Goal: Task Accomplishment & Management: Use online tool/utility

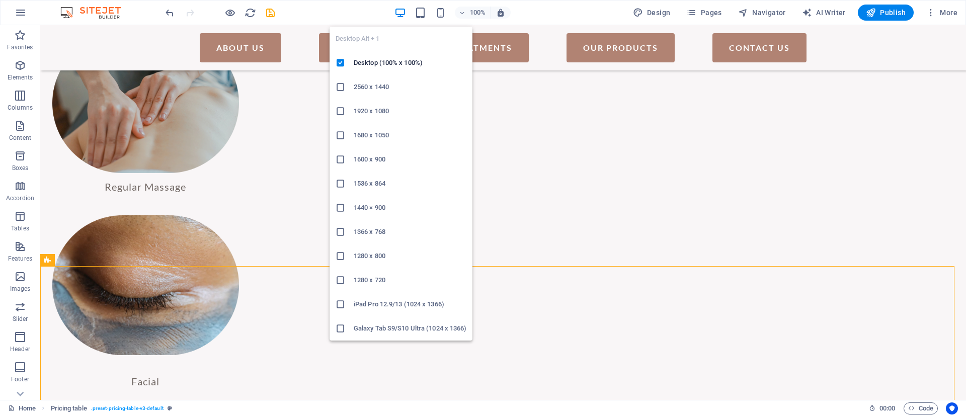
click at [401, 13] on icon "button" at bounding box center [400, 13] width 12 height 12
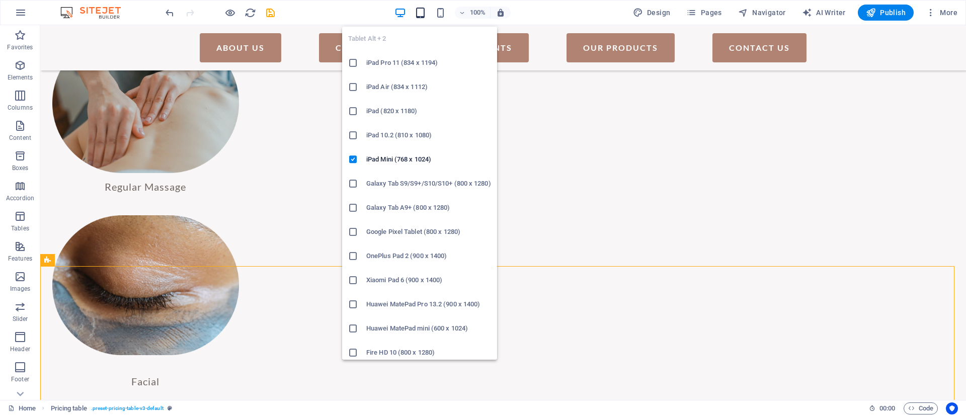
click at [422, 13] on icon "button" at bounding box center [421, 13] width 12 height 12
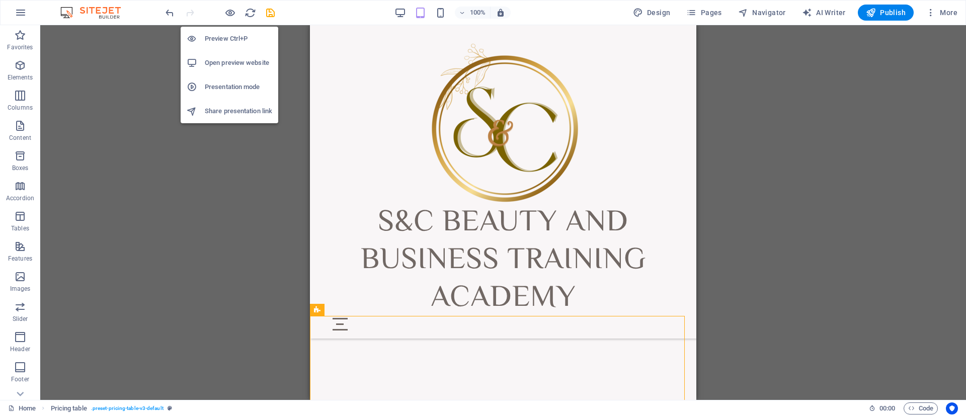
click at [230, 41] on h6 "Preview Ctrl+P" at bounding box center [238, 39] width 67 height 12
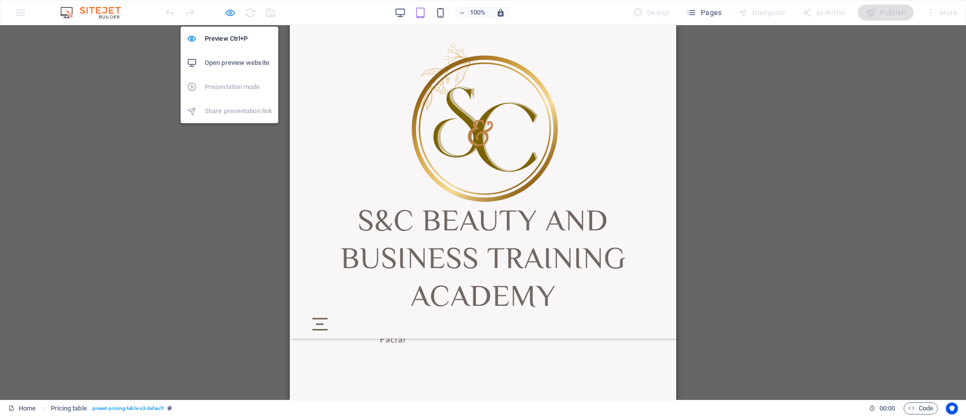
click at [228, 8] on icon "button" at bounding box center [230, 13] width 12 height 12
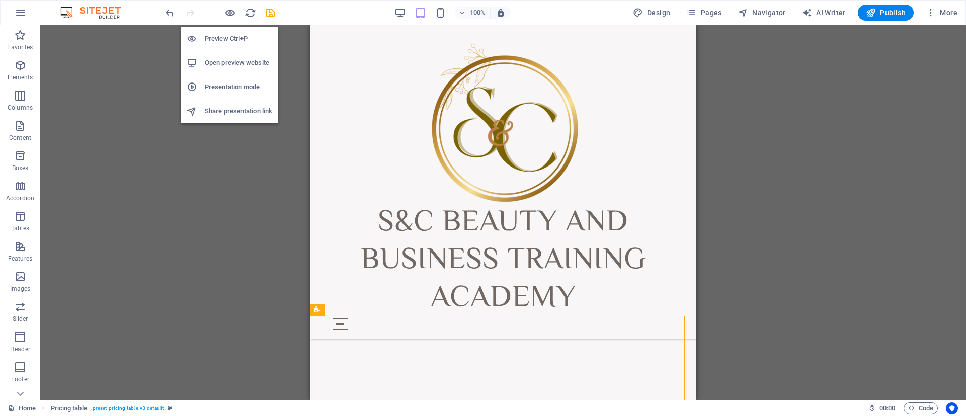
click at [249, 61] on h6 "Open preview website" at bounding box center [238, 63] width 67 height 12
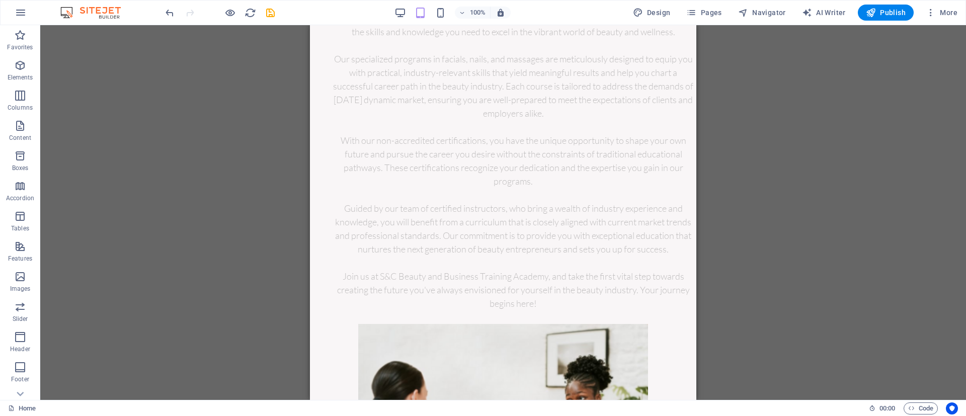
scroll to position [0, 0]
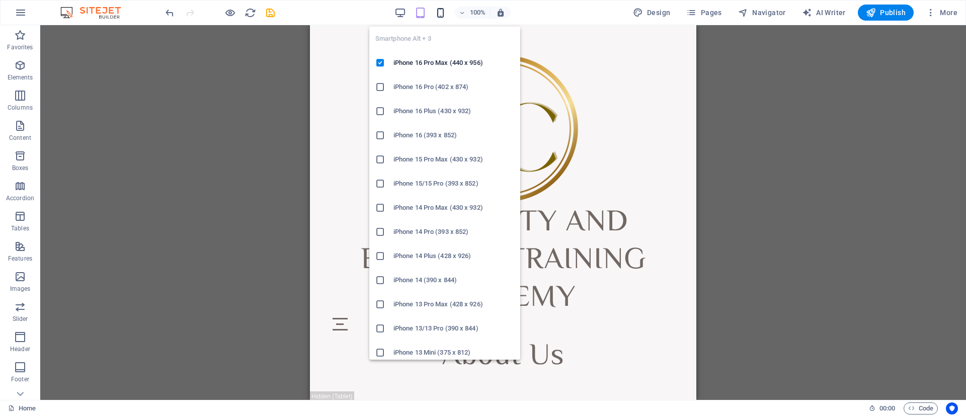
click at [441, 9] on icon "button" at bounding box center [441, 13] width 12 height 12
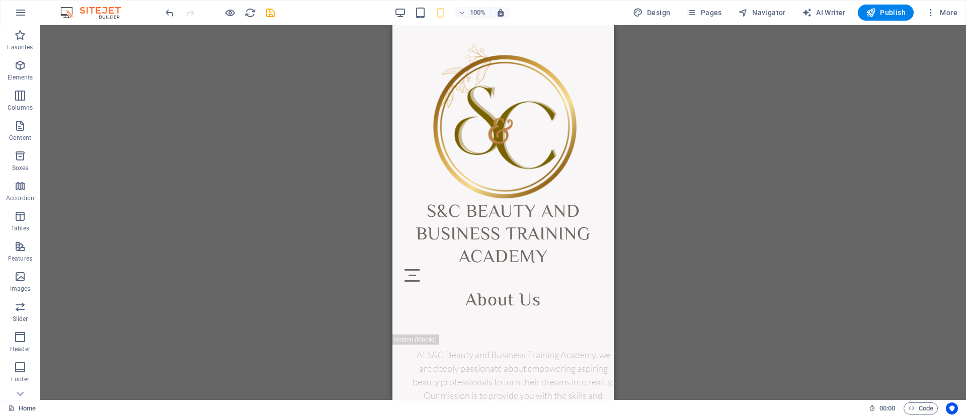
click at [412, 11] on div "100%" at bounding box center [452, 13] width 116 height 16
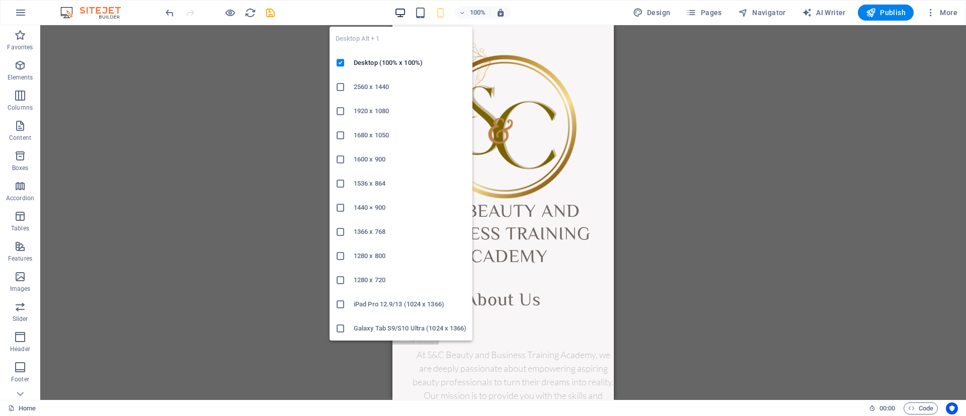
click at [405, 11] on icon "button" at bounding box center [400, 13] width 12 height 12
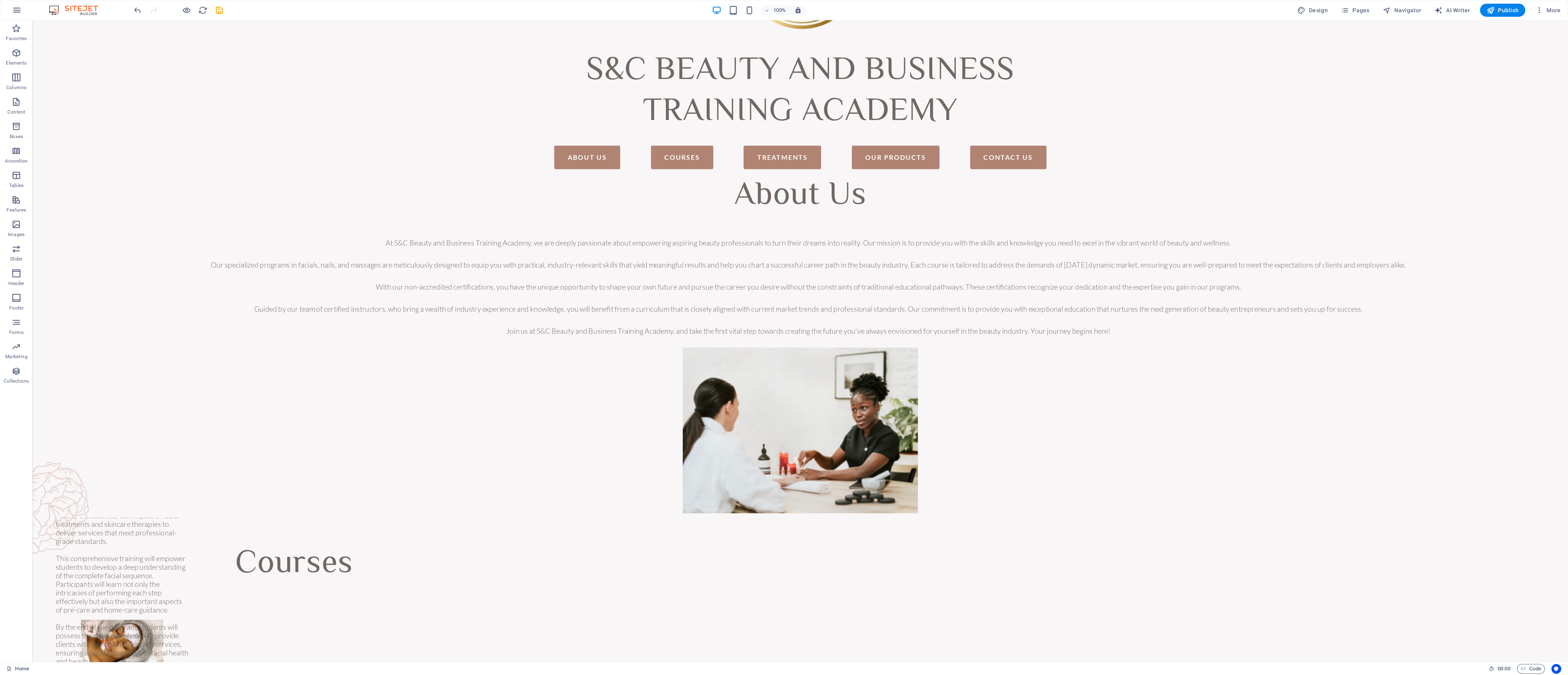
scroll to position [106, 0]
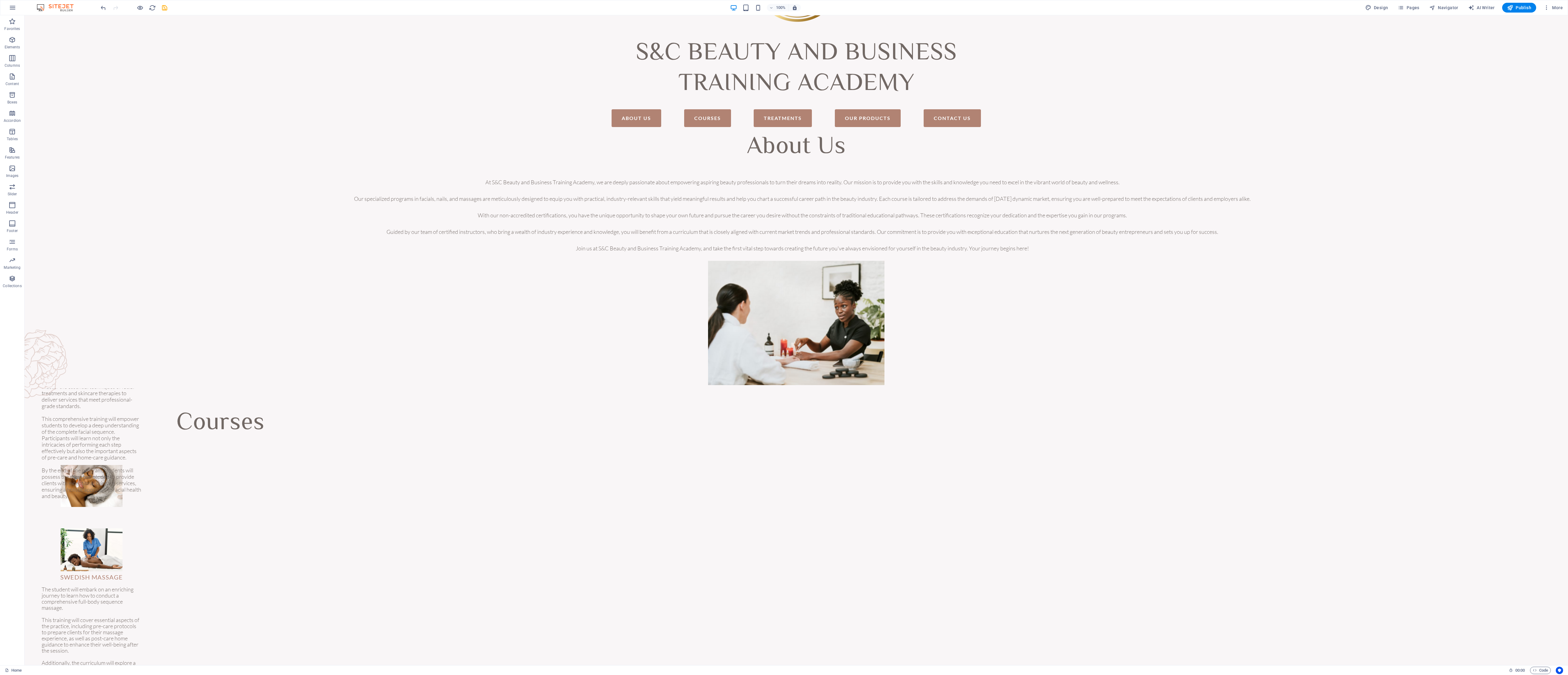
drag, startPoint x: 611, startPoint y: 25, endPoint x: 1041, endPoint y: 359, distance: 544.5
click at [587, 253] on figure at bounding box center [796, 323] width 1544 height 124
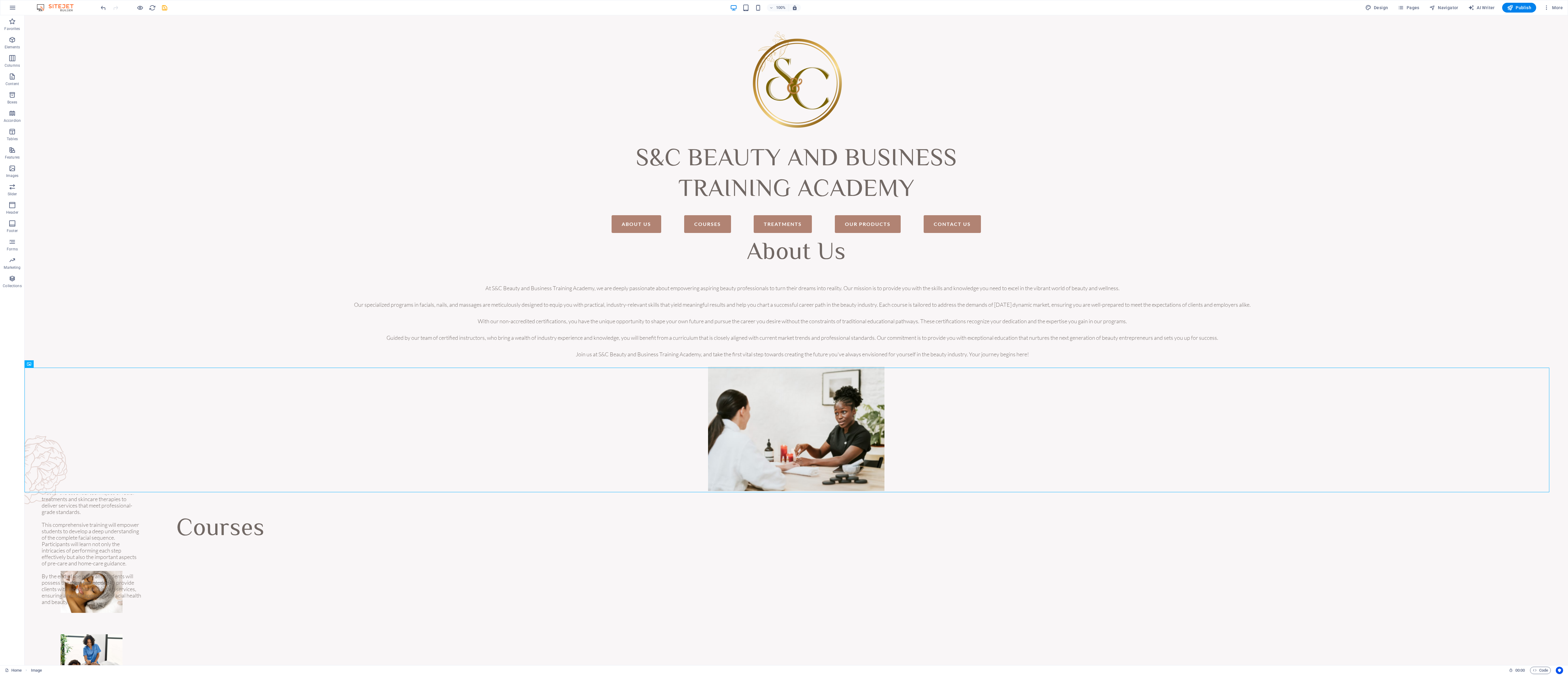
click at [587, 6] on div "100% Design Pages Navigator AI Writer Publish More" at bounding box center [833, 8] width 1466 height 10
click at [587, 103] on div "S&C BEAUTY AND BUSINESS TRAINING ACADEMY Menu About Us Courses Treatments Our P…" at bounding box center [796, 127] width 1544 height 223
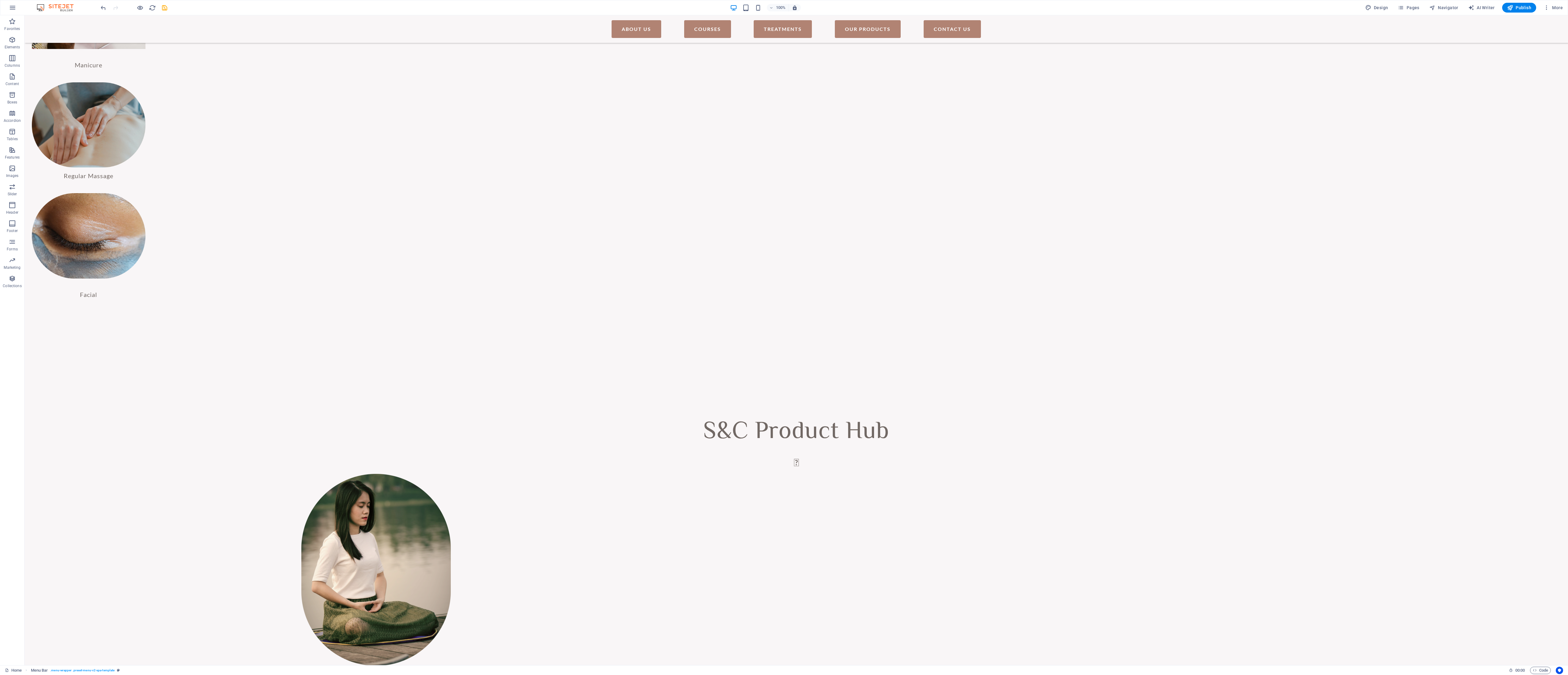
scroll to position [968, 0]
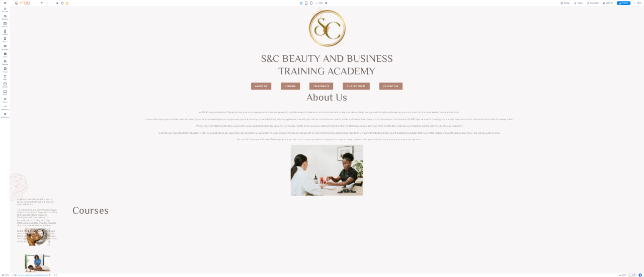
scroll to position [11, 0]
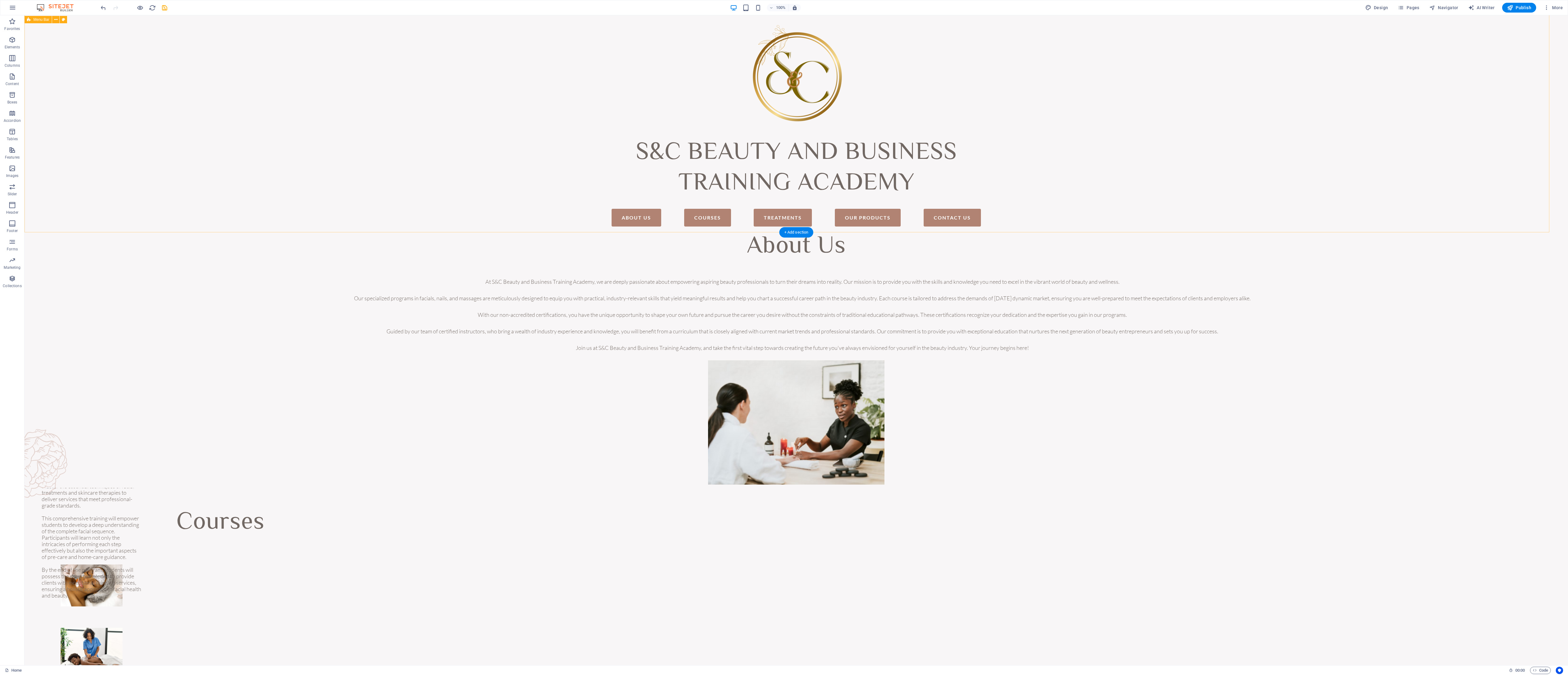
click at [587, 166] on div "S&C BEAUTY AND BUSINESS TRAINING ACADEMY Menu About Us Courses Treatments Our P…" at bounding box center [796, 121] width 1544 height 223
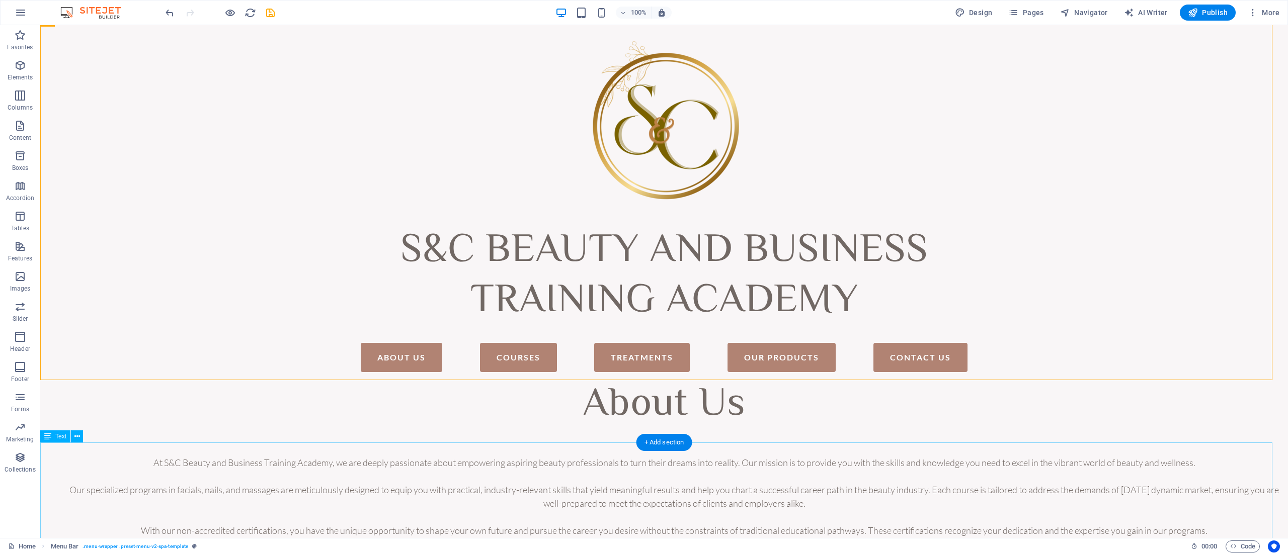
click at [924, 416] on div "At S&C Beauty and Business Training Academy, we are deeply passionate about emp…" at bounding box center [664, 531] width 1248 height 177
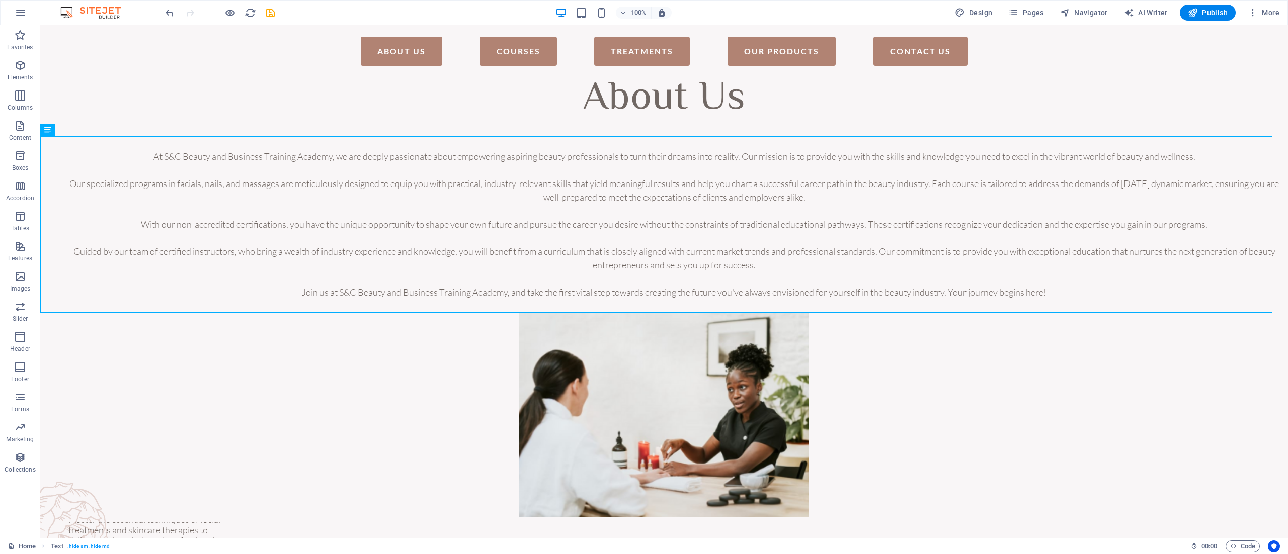
scroll to position [54, 0]
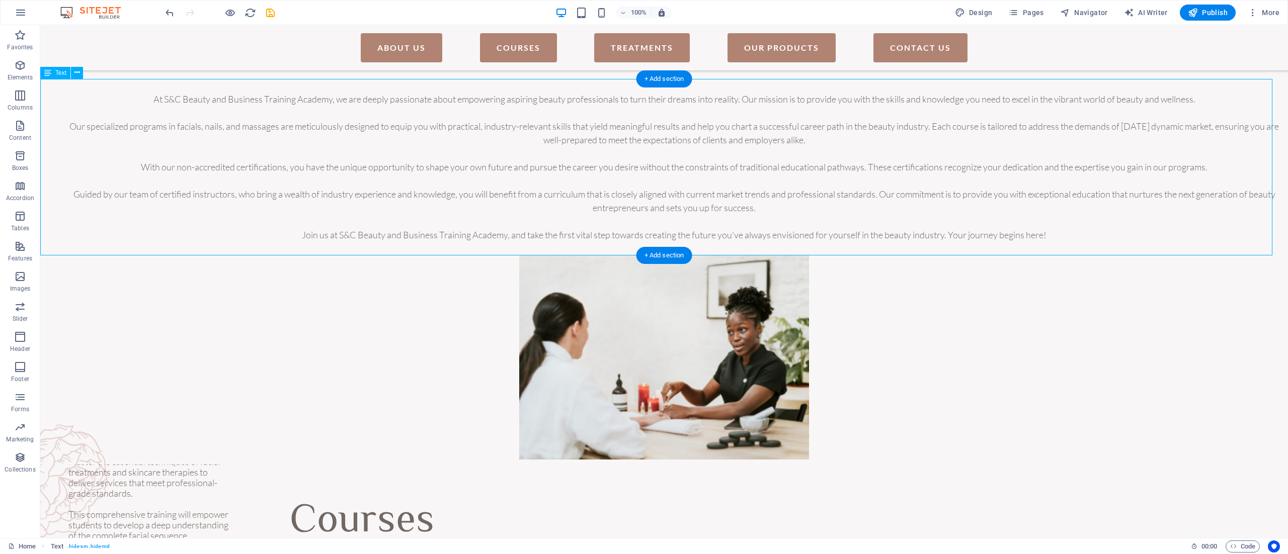
click at [431, 150] on div "At S&C Beauty and Business Training Academy, we are deeply passionate about emp…" at bounding box center [664, 167] width 1248 height 177
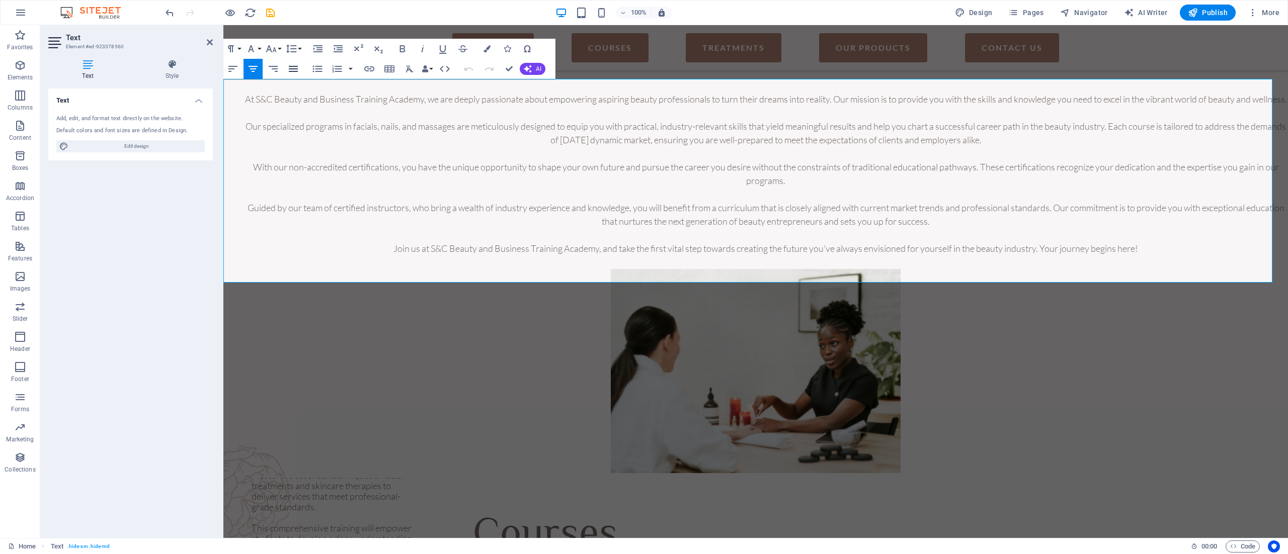
click at [287, 69] on icon "button" at bounding box center [293, 69] width 12 height 12
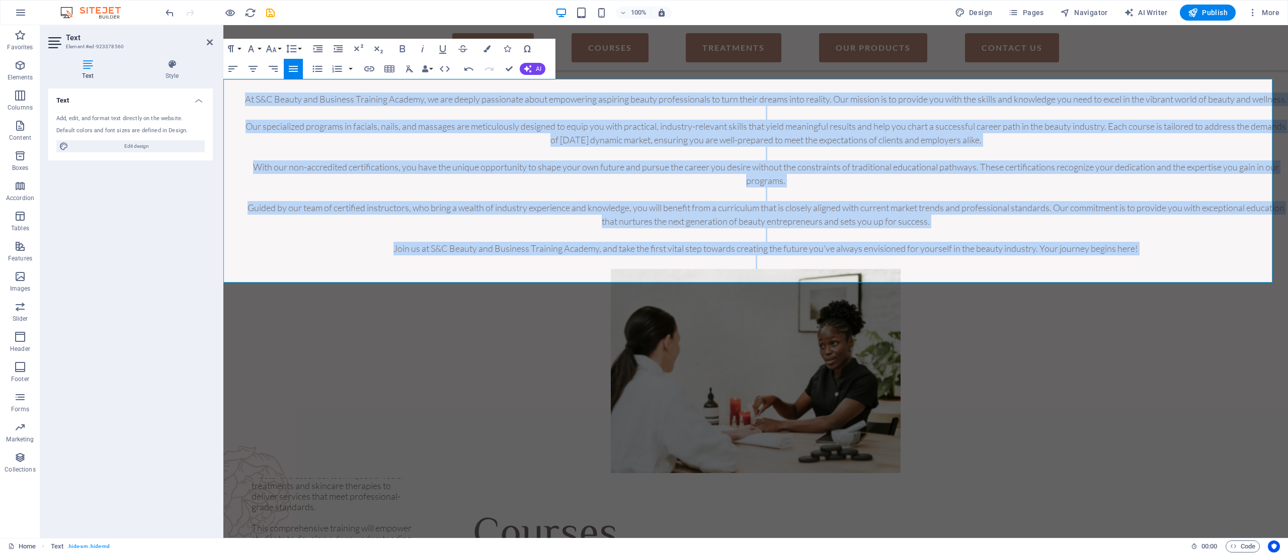
drag, startPoint x: 250, startPoint y: 100, endPoint x: 1125, endPoint y: 275, distance: 892.8
click at [965, 269] on div "At S&C Beauty and Business Training Academy, we are deeply passionate about emp…" at bounding box center [755, 174] width 1065 height 190
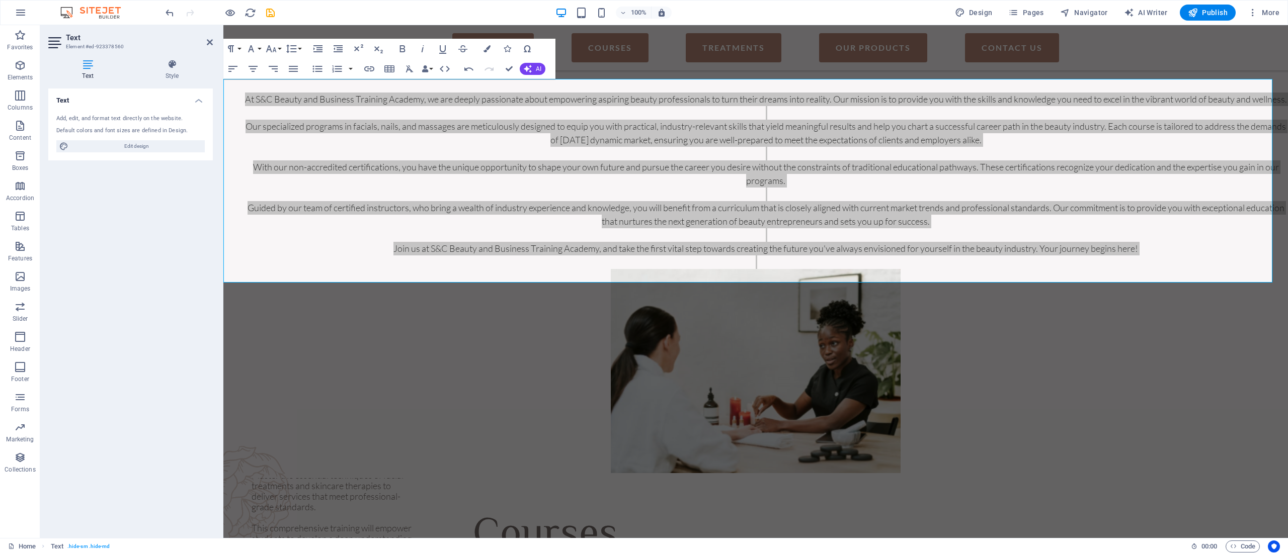
drag, startPoint x: 446, startPoint y: 177, endPoint x: 226, endPoint y: 153, distance: 221.2
click at [222, 154] on div at bounding box center [222, 281] width 2 height 513
drag, startPoint x: 450, startPoint y: 358, endPoint x: 438, endPoint y: 291, distance: 67.5
click at [450, 357] on figure at bounding box center [755, 371] width 1065 height 204
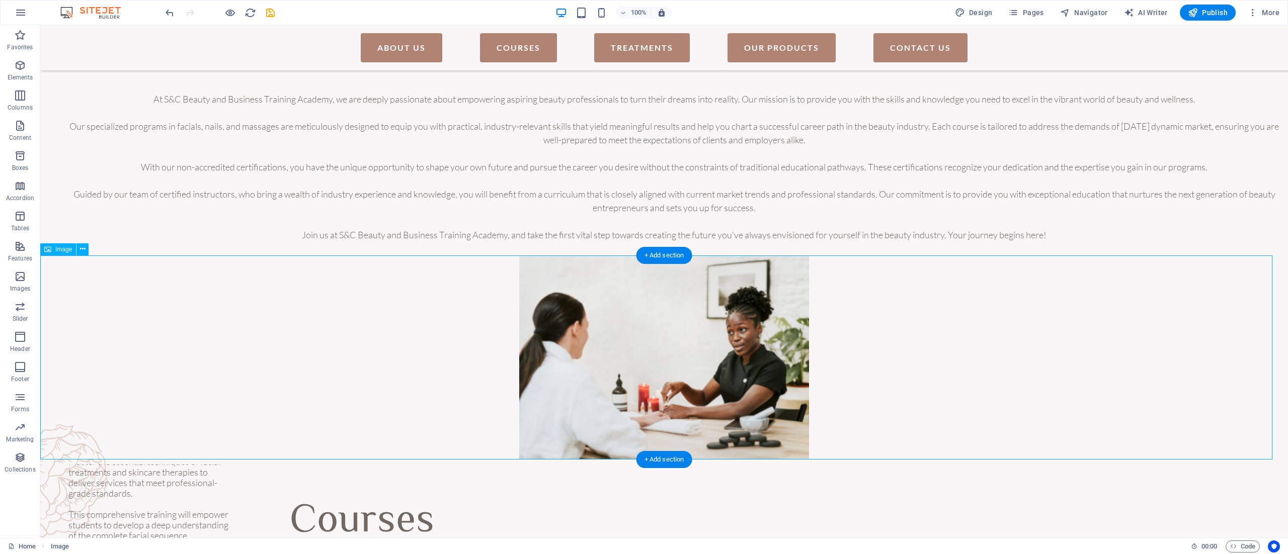
click at [965, 354] on figure at bounding box center [664, 358] width 1248 height 204
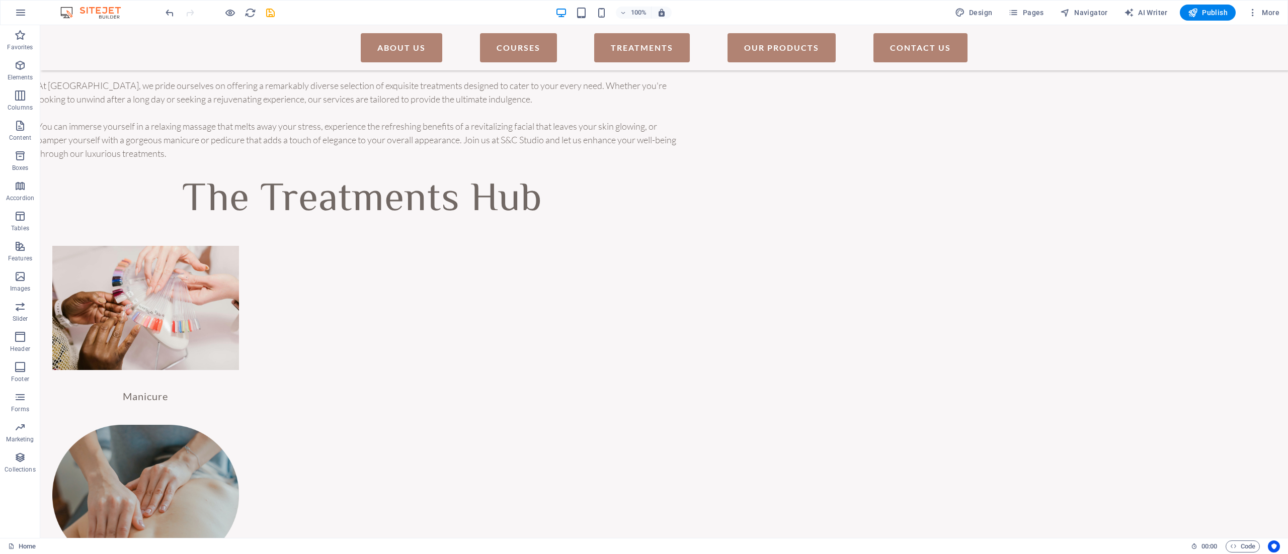
scroll to position [1357, 0]
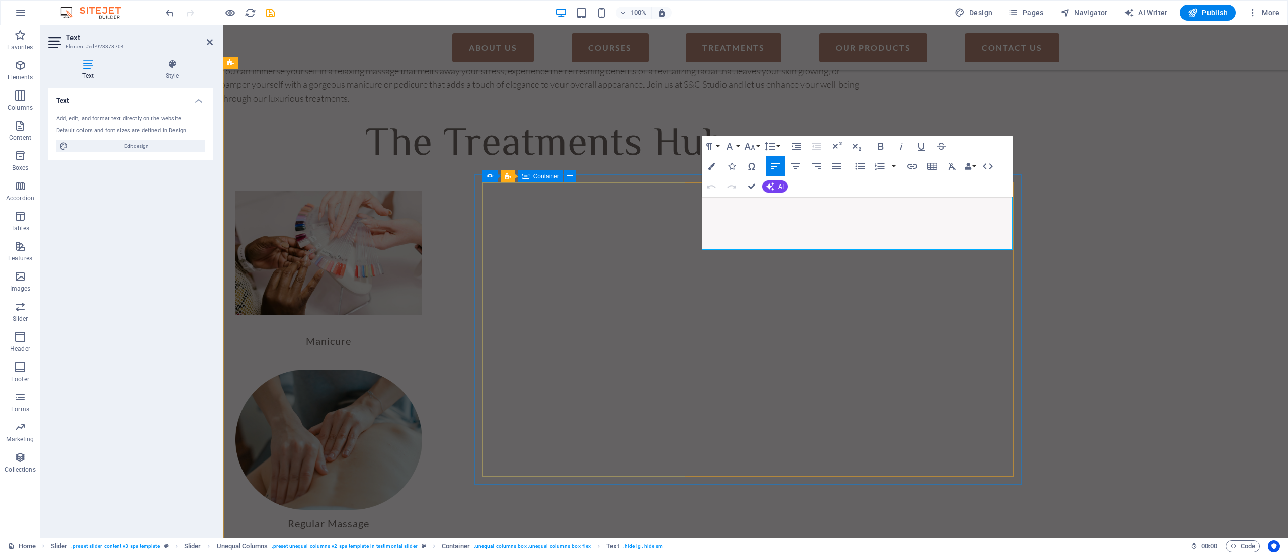
drag, startPoint x: 867, startPoint y: 246, endPoint x: 649, endPoint y: 187, distance: 226.6
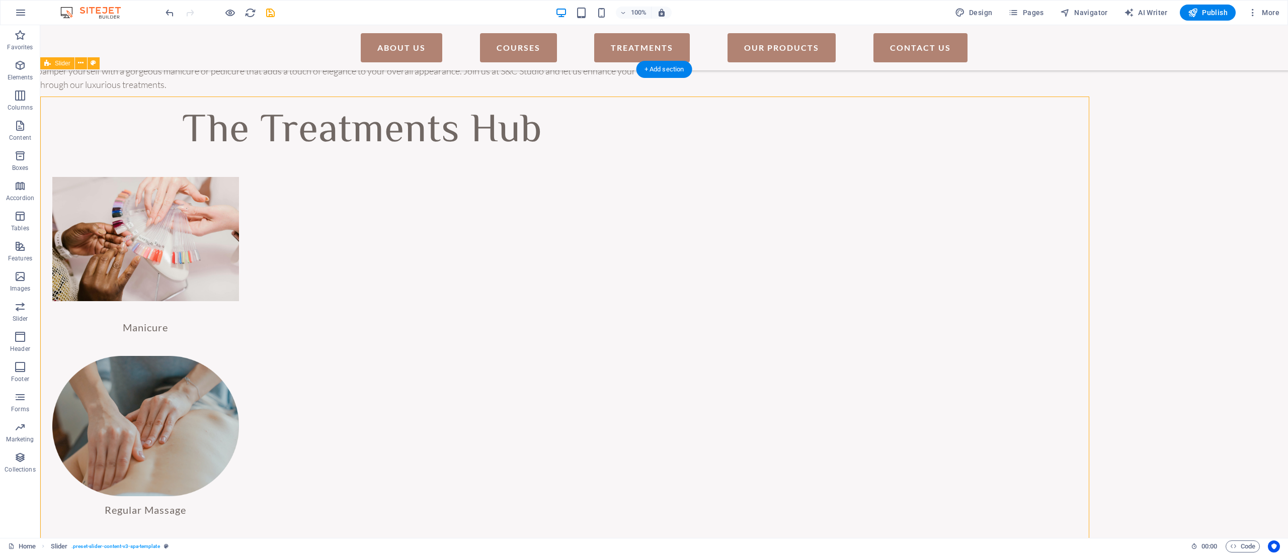
scroll to position [1356, 0]
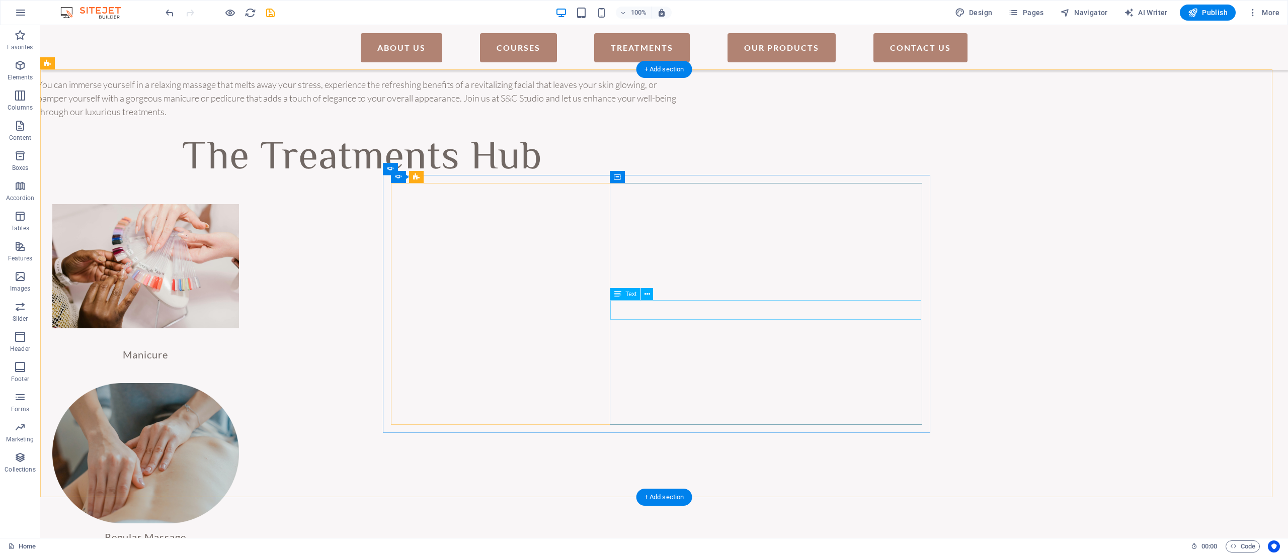
click at [21, 224] on p "Tables" at bounding box center [20, 228] width 18 height 8
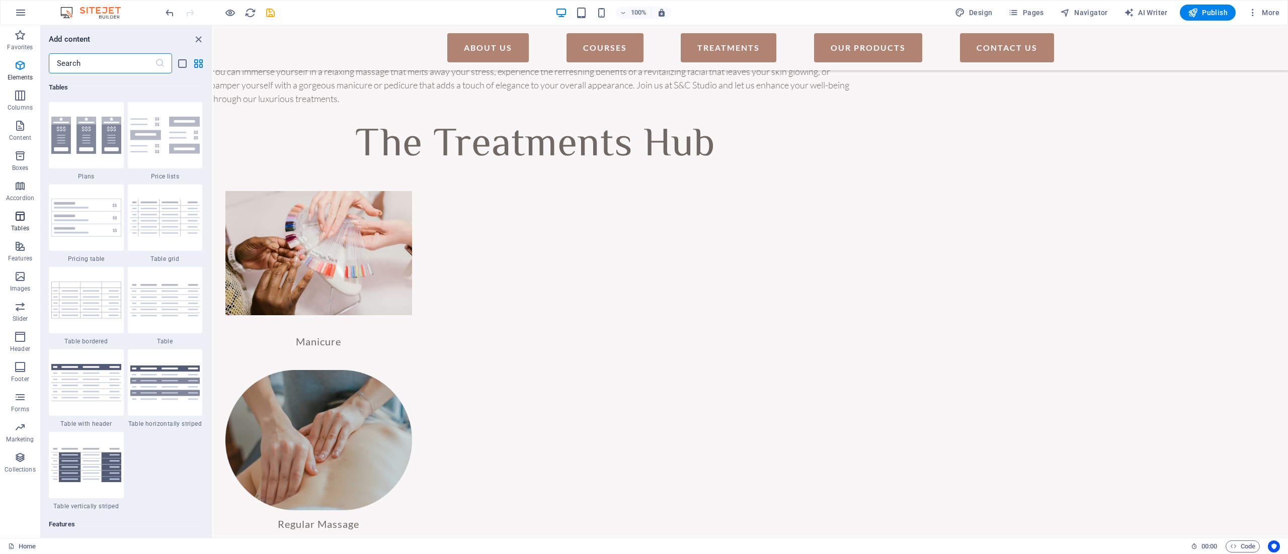
scroll to position [3485, 0]
click at [162, 135] on img at bounding box center [165, 135] width 70 height 37
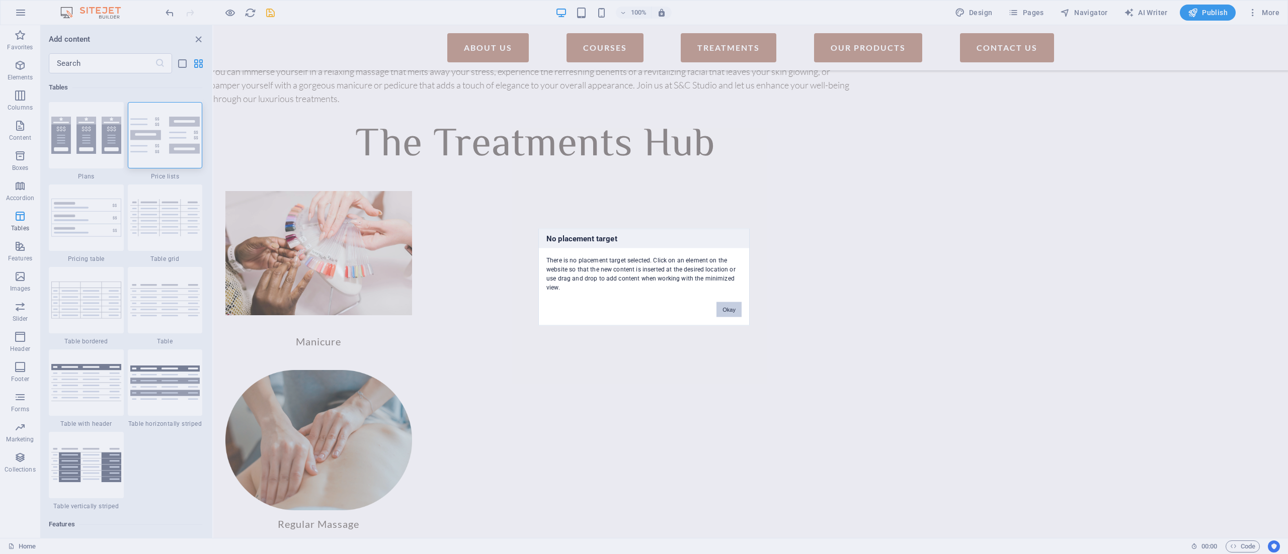
click at [732, 305] on button "Okay" at bounding box center [728, 309] width 25 height 15
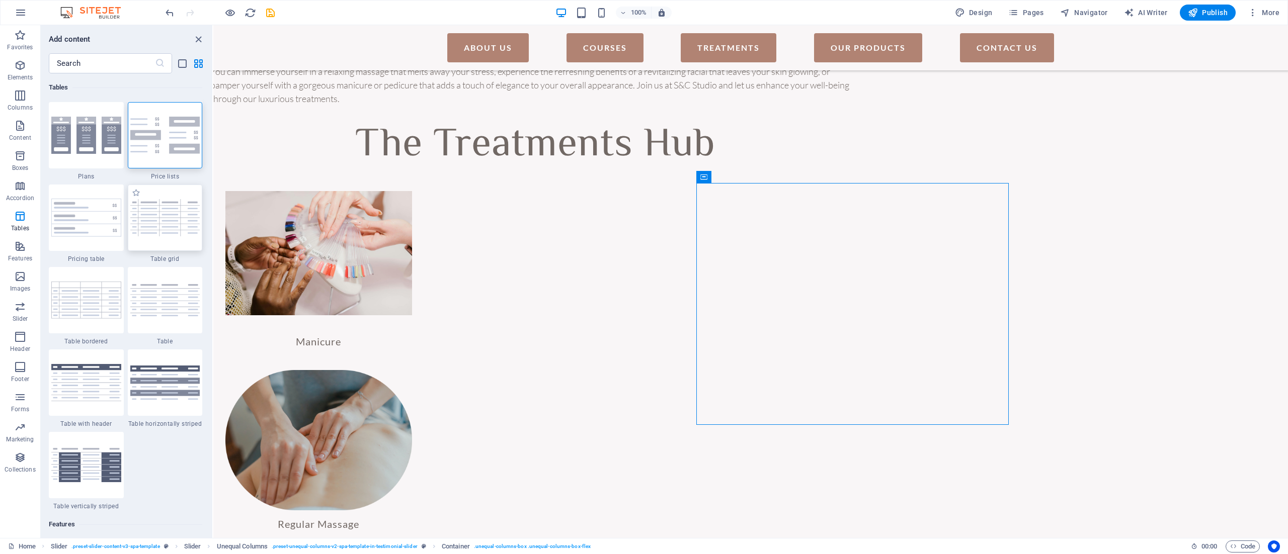
click at [186, 219] on img at bounding box center [165, 217] width 70 height 37
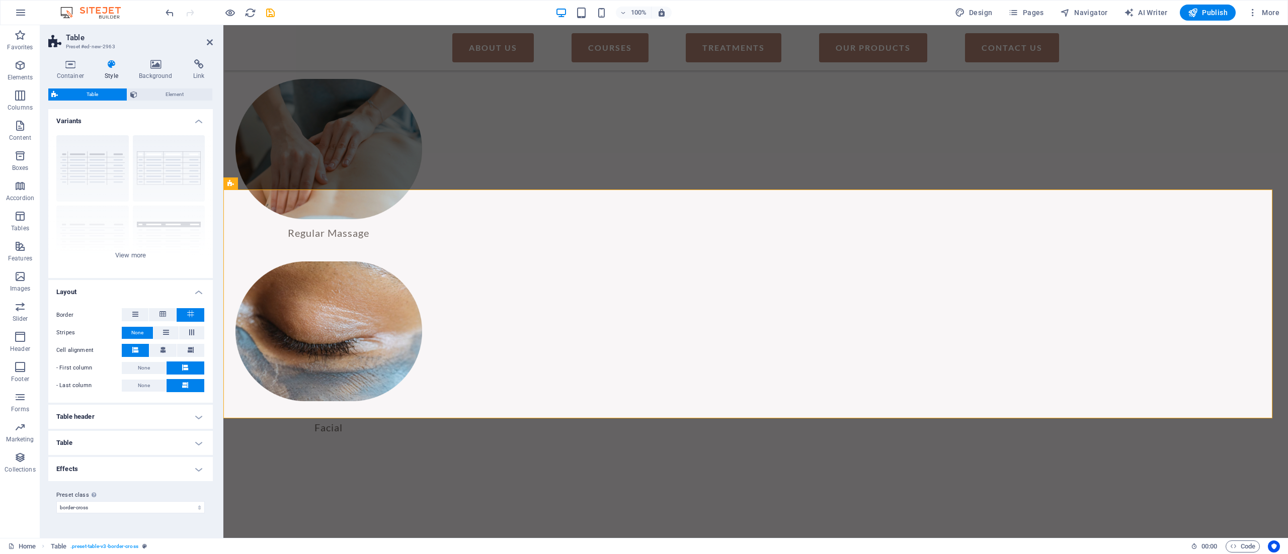
scroll to position [1652, 0]
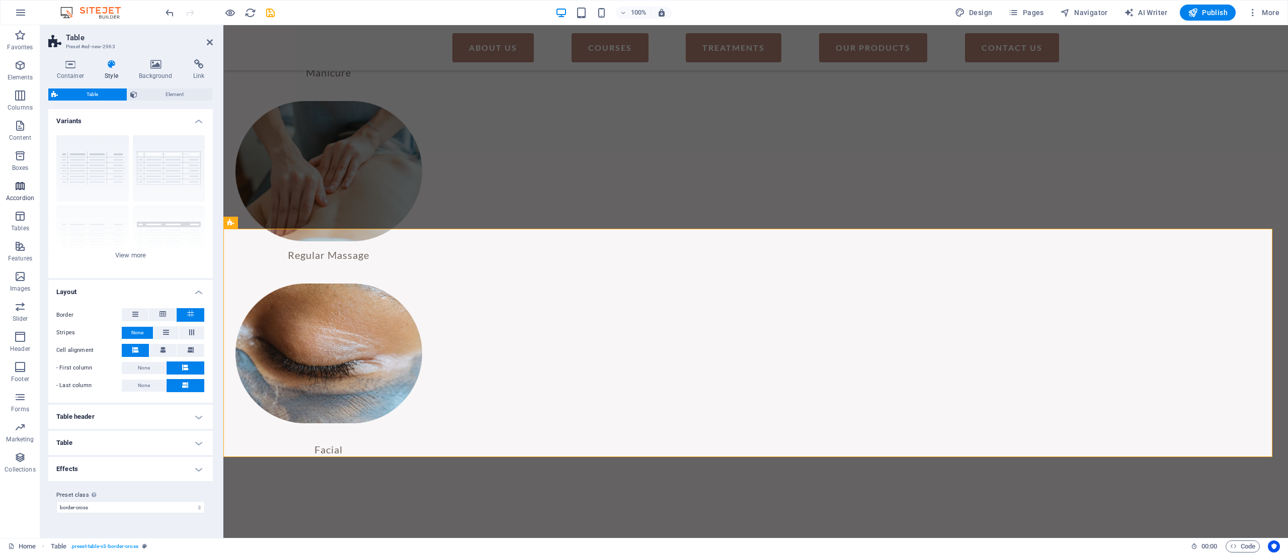
click at [20, 184] on icon "button" at bounding box center [20, 186] width 12 height 12
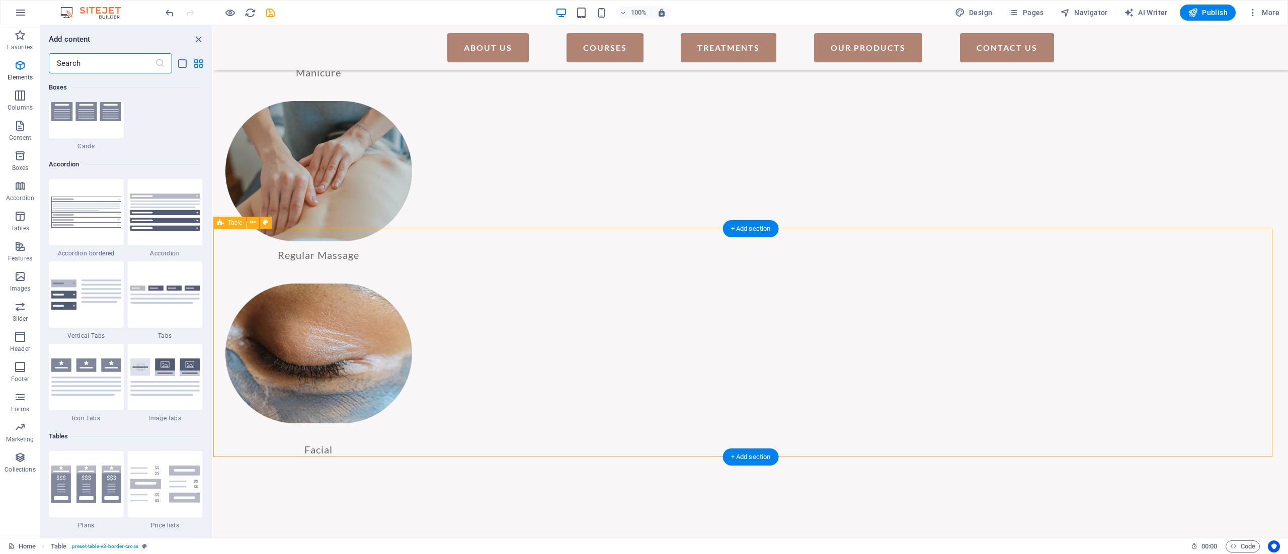
scroll to position [3212, 0]
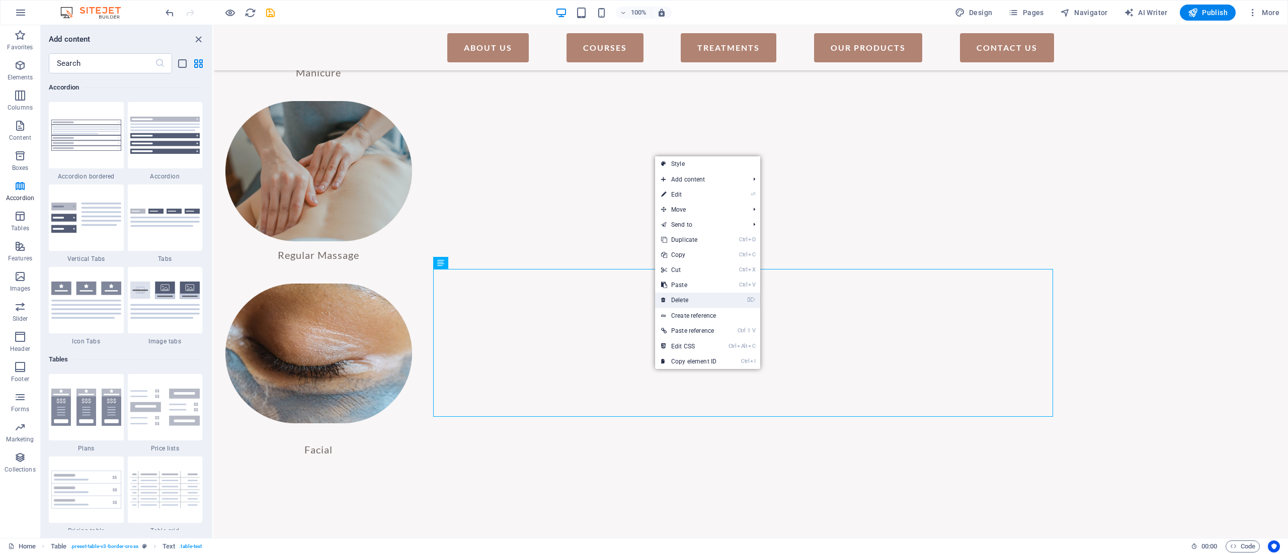
click at [682, 299] on link "⌦ Delete" at bounding box center [688, 300] width 67 height 15
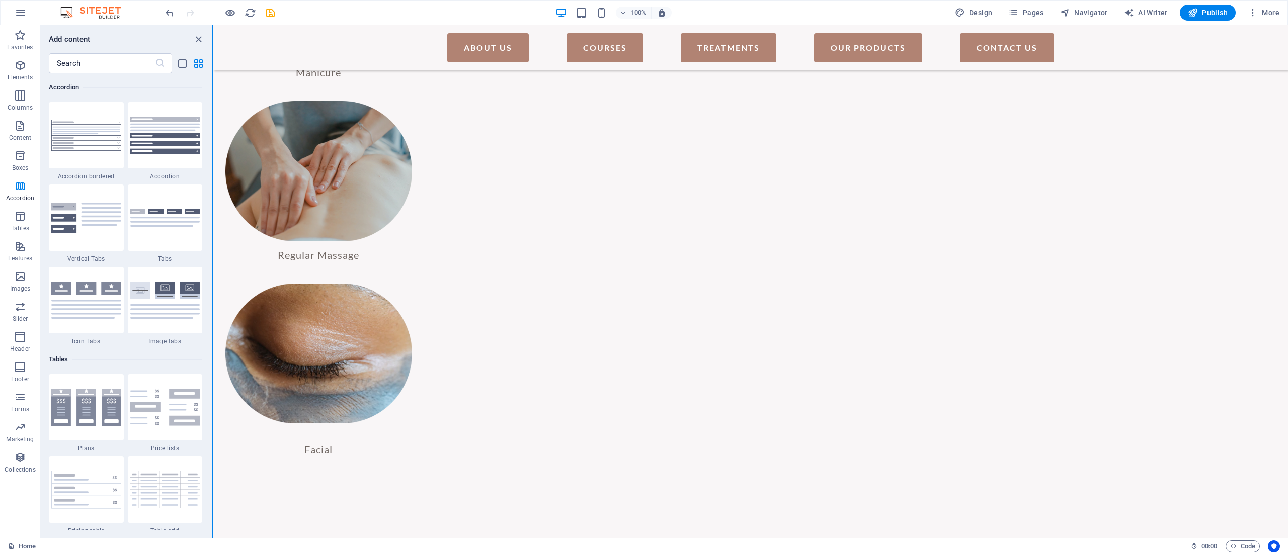
drag, startPoint x: 210, startPoint y: 228, endPoint x: 212, endPoint y: 216, distance: 12.3
click at [212, 216] on div "Favorites Elements Columns Content Boxes Accordion Tables Features Images Slide…" at bounding box center [106, 281] width 213 height 513
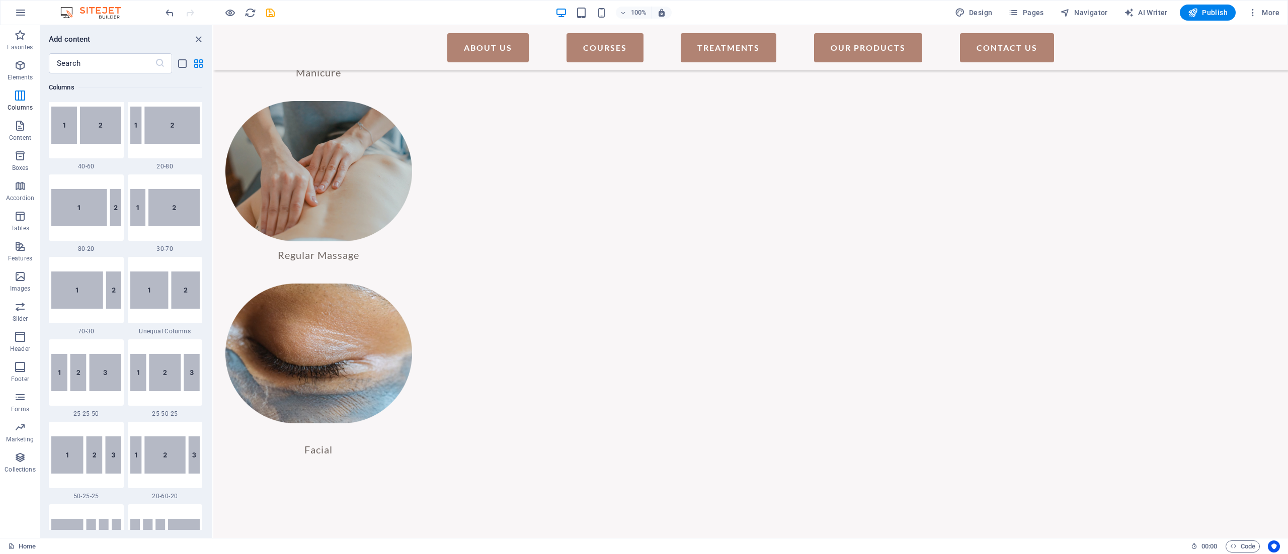
scroll to position [727, 0]
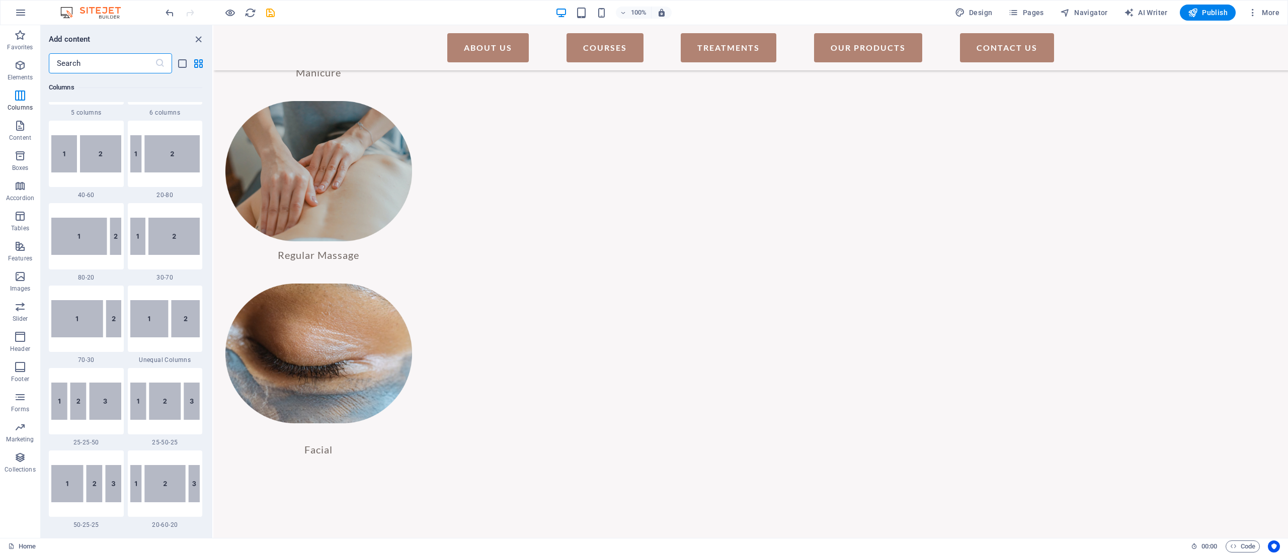
click at [133, 56] on input "text" at bounding box center [102, 63] width 106 height 20
click at [133, 59] on input "text" at bounding box center [102, 63] width 106 height 20
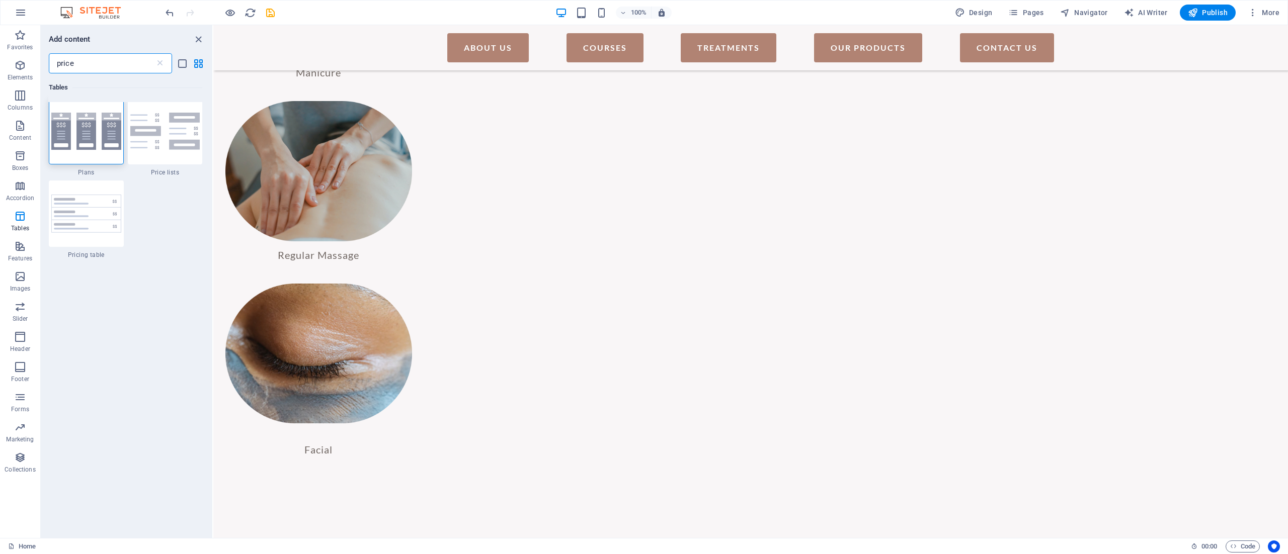
scroll to position [0, 0]
type input "price"
click at [99, 136] on img at bounding box center [86, 135] width 70 height 37
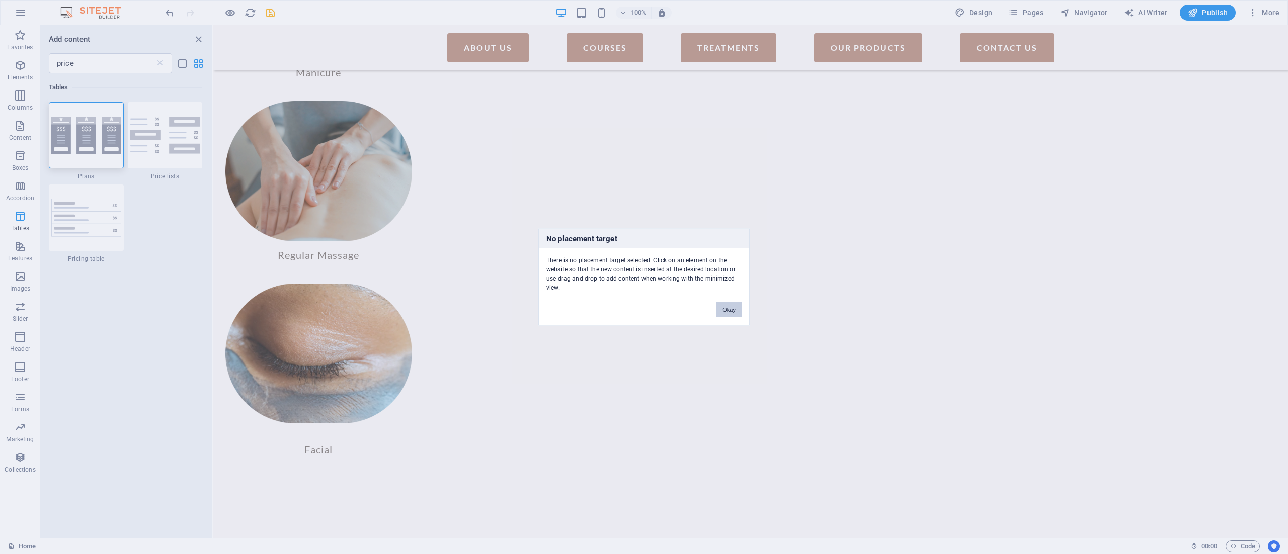
click at [728, 311] on button "Okay" at bounding box center [728, 309] width 25 height 15
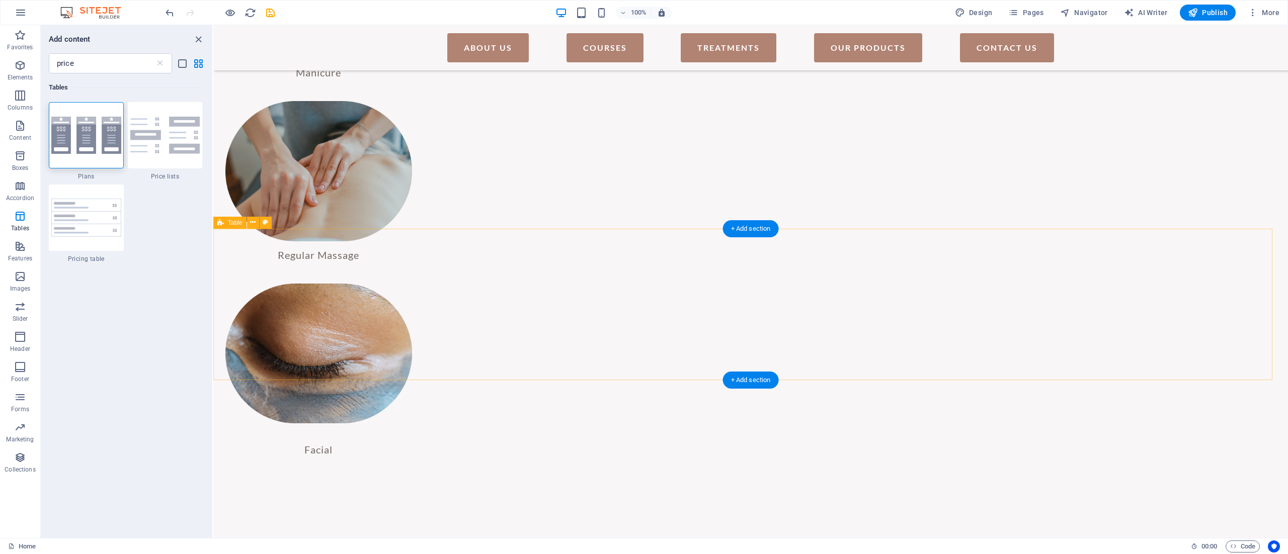
click at [82, 207] on img at bounding box center [86, 218] width 70 height 38
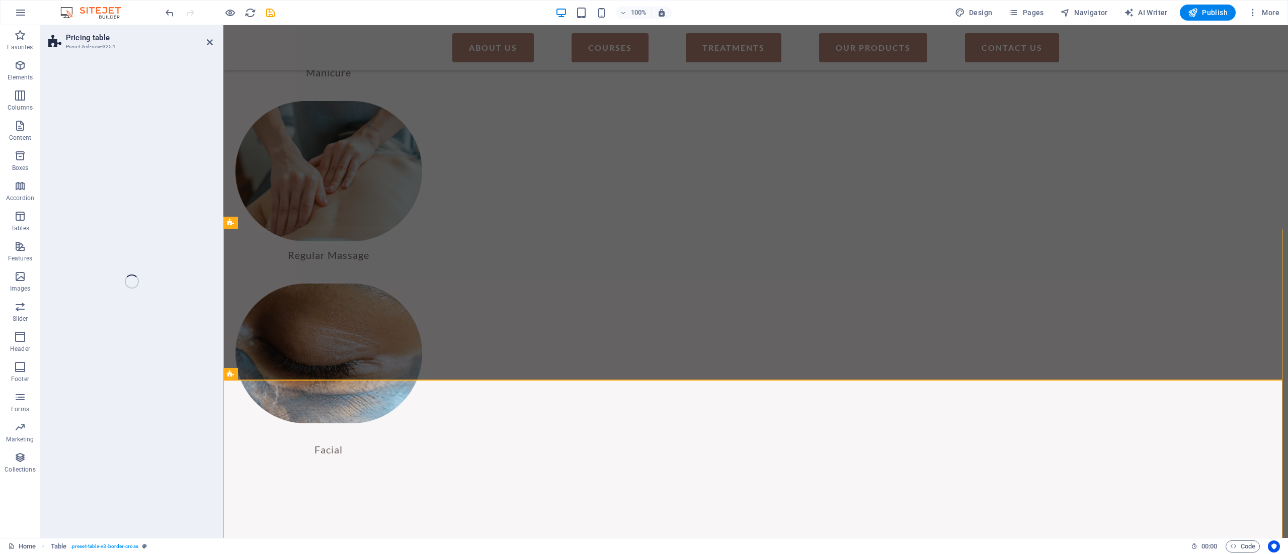
select select "rem"
select select "px"
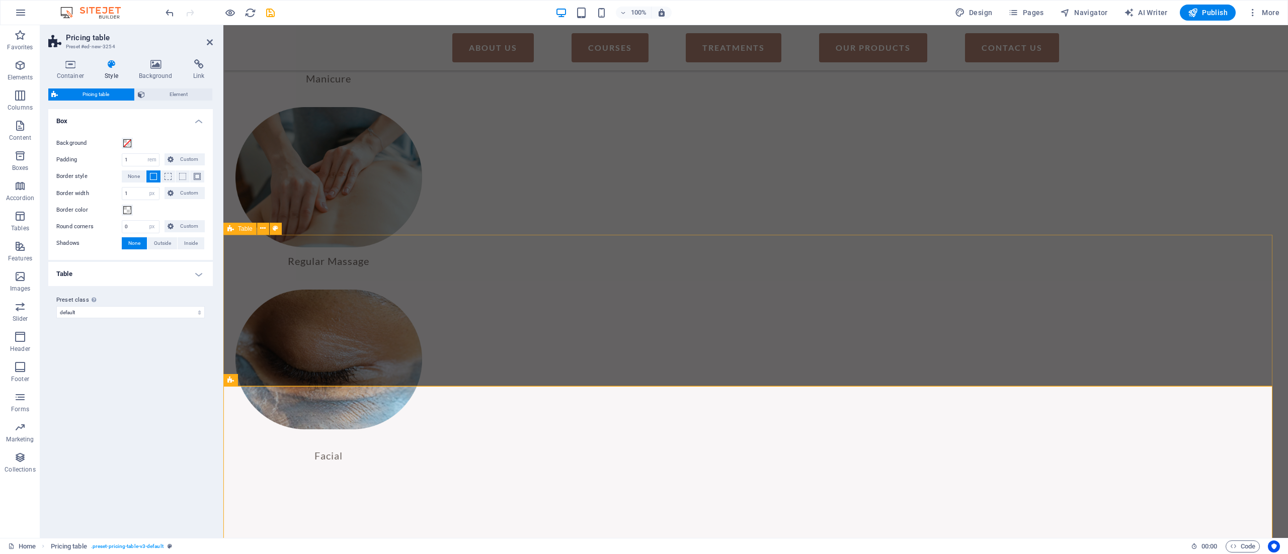
drag, startPoint x: 1070, startPoint y: 327, endPoint x: 1253, endPoint y: 326, distance: 183.1
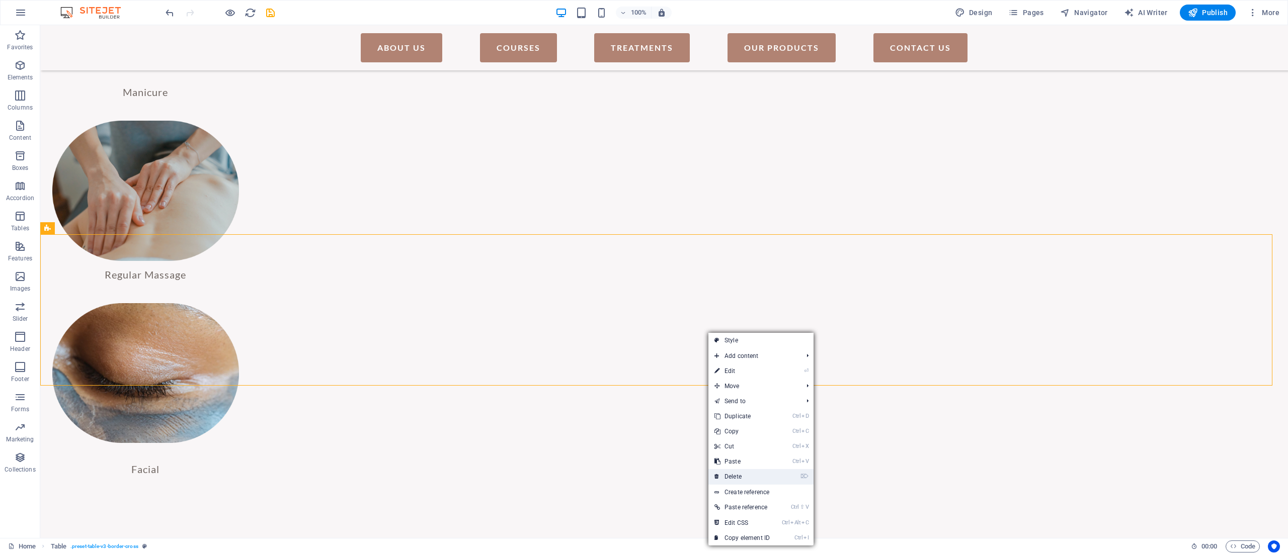
click at [735, 416] on link "⌦ Delete" at bounding box center [741, 476] width 67 height 15
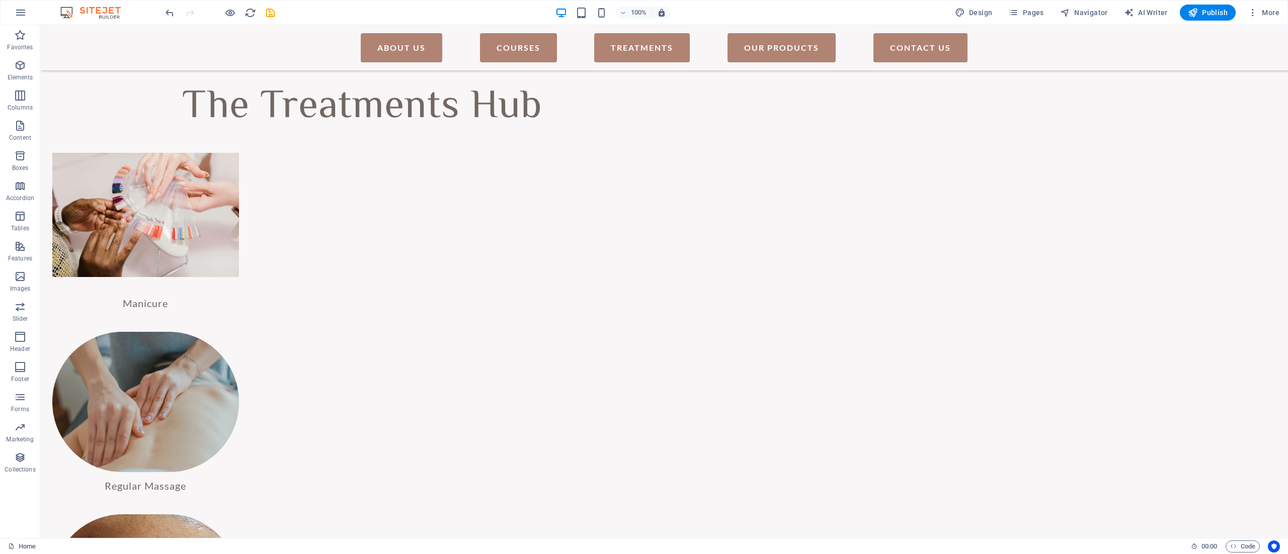
scroll to position [1306, 0]
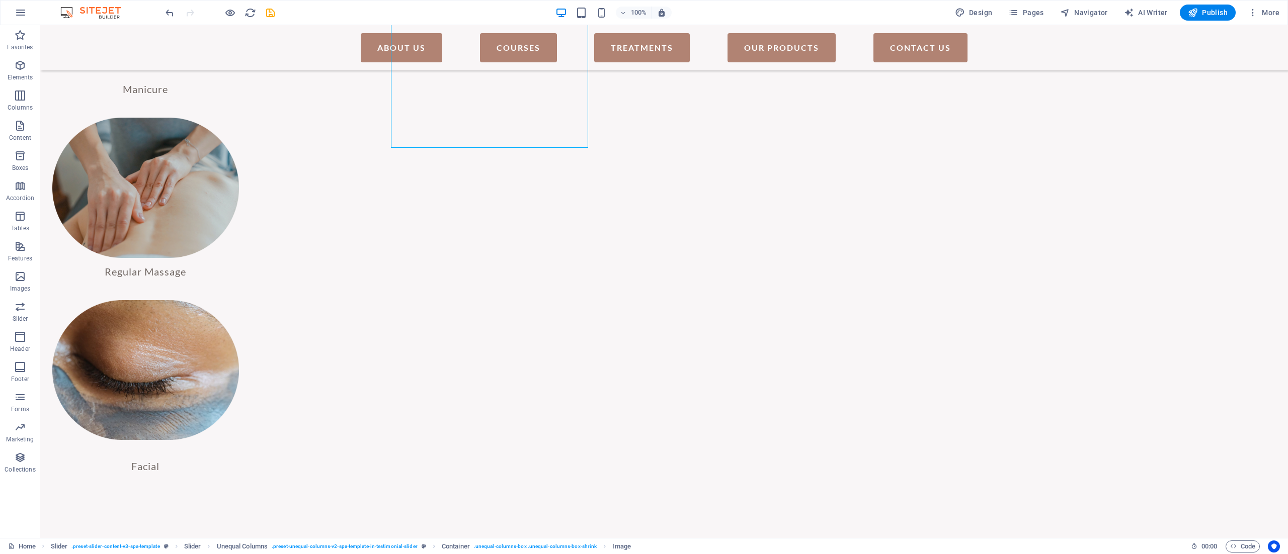
scroll to position [1656, 0]
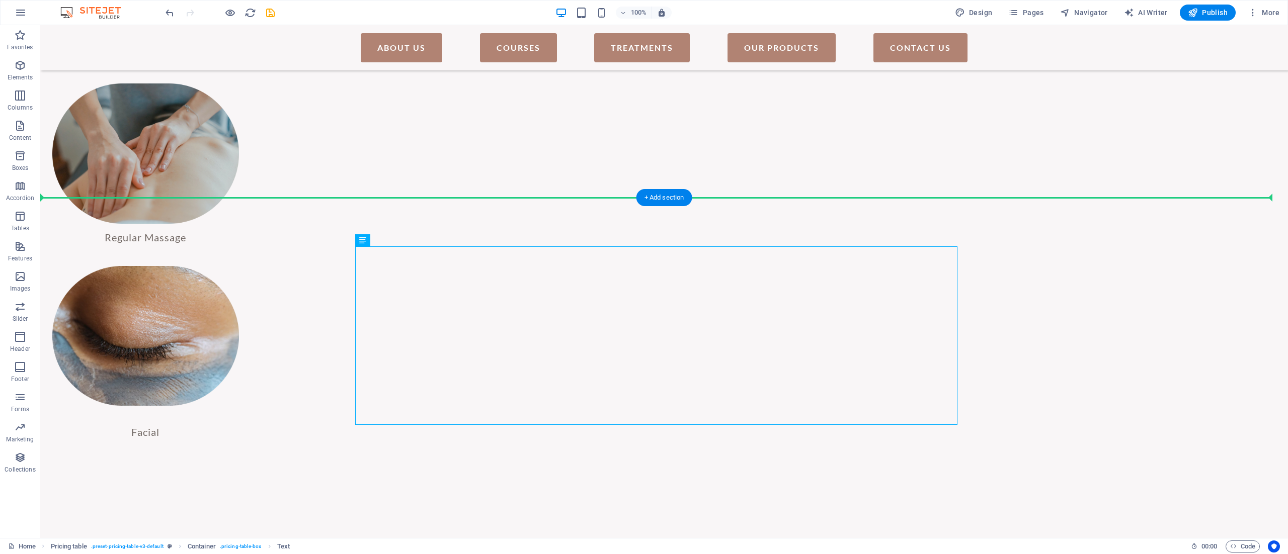
drag, startPoint x: 824, startPoint y: 313, endPoint x: 809, endPoint y: 150, distance: 163.7
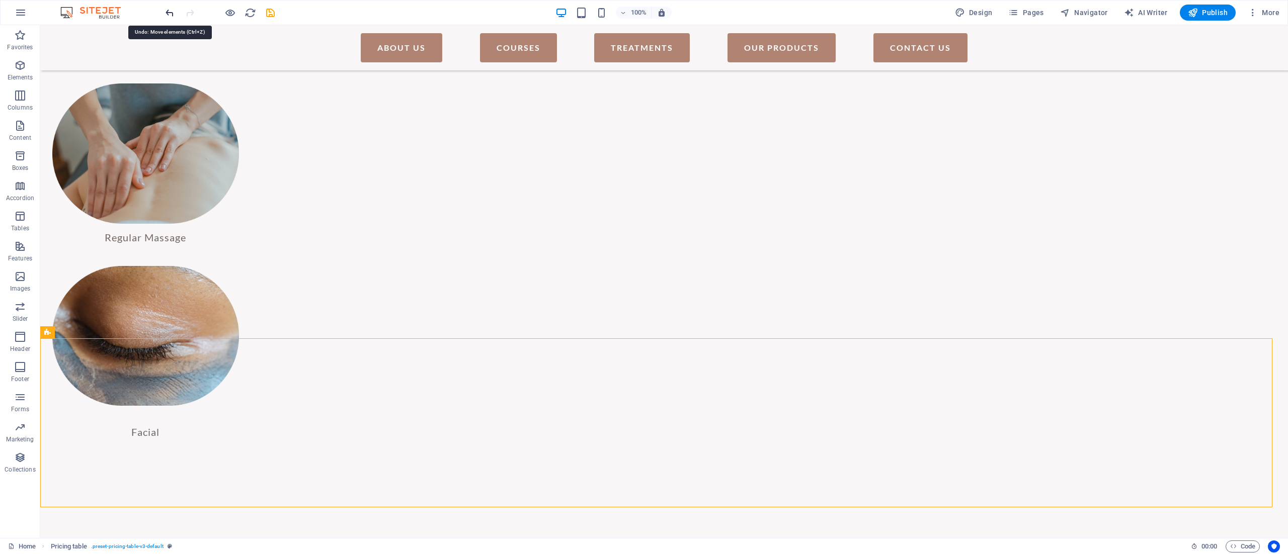
click at [172, 13] on icon "undo" at bounding box center [170, 13] width 12 height 12
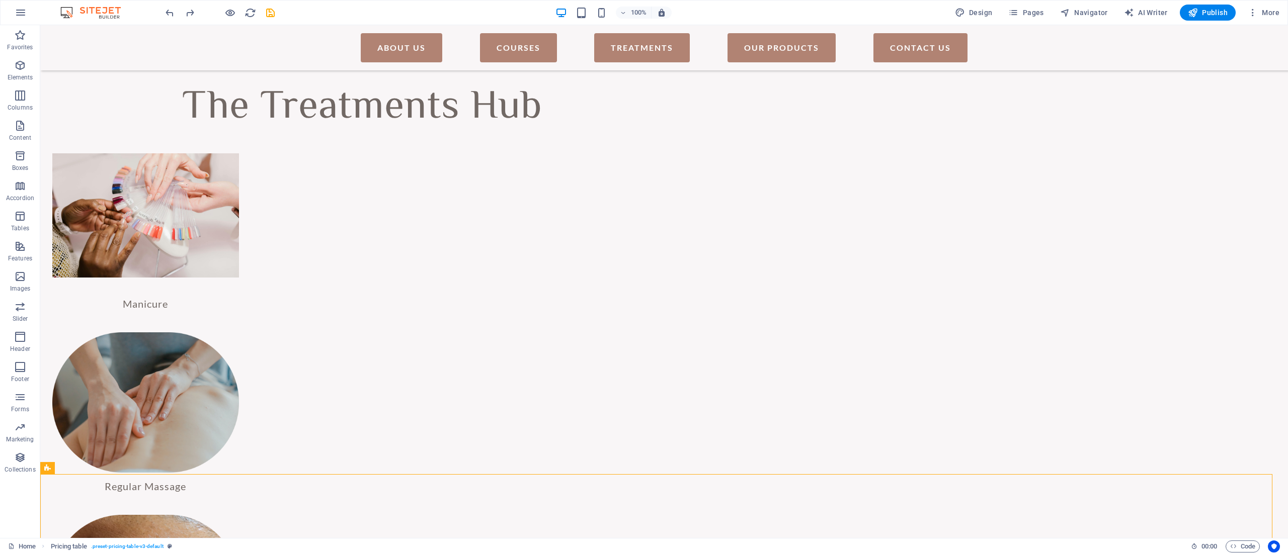
scroll to position [1424, 0]
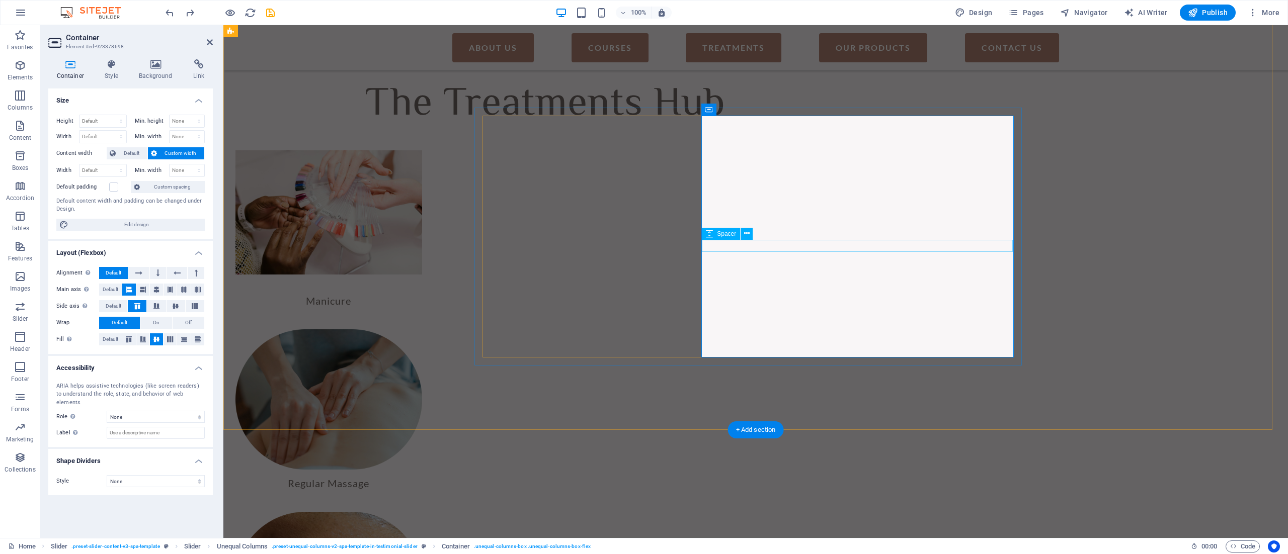
scroll to position [1451, 0]
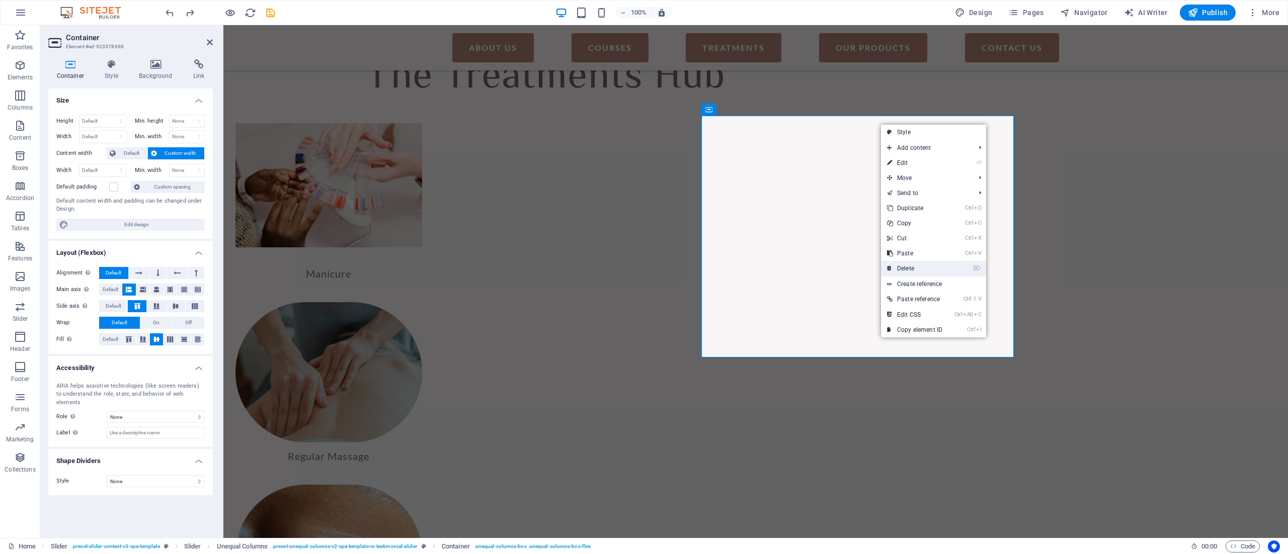
click at [945, 266] on link "⌦ Delete" at bounding box center [914, 268] width 67 height 15
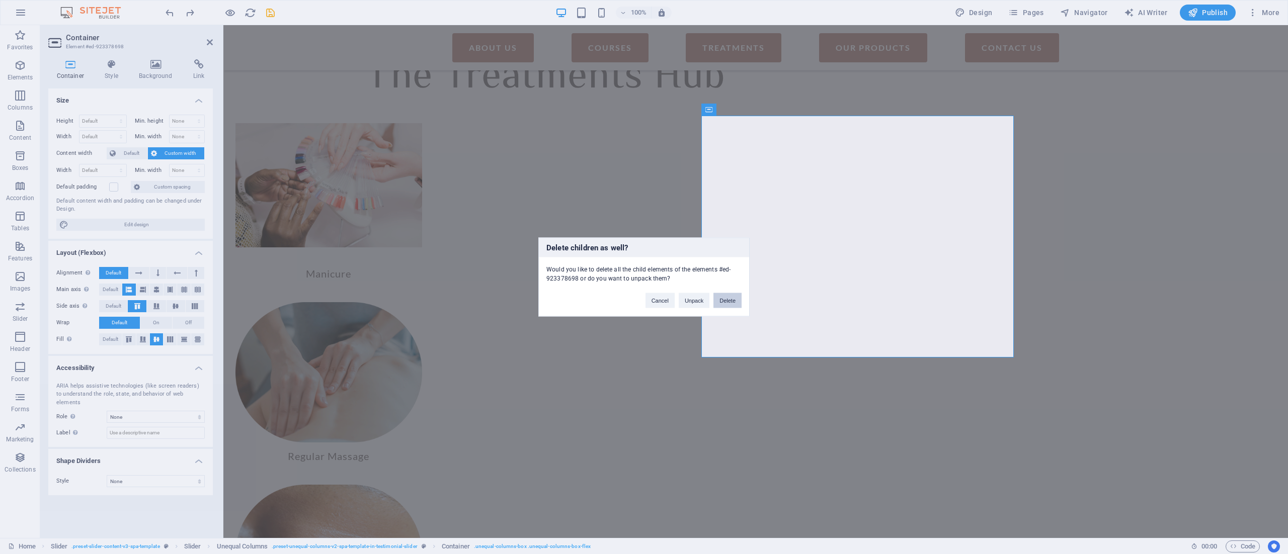
click at [733, 302] on button "Delete" at bounding box center [727, 300] width 28 height 15
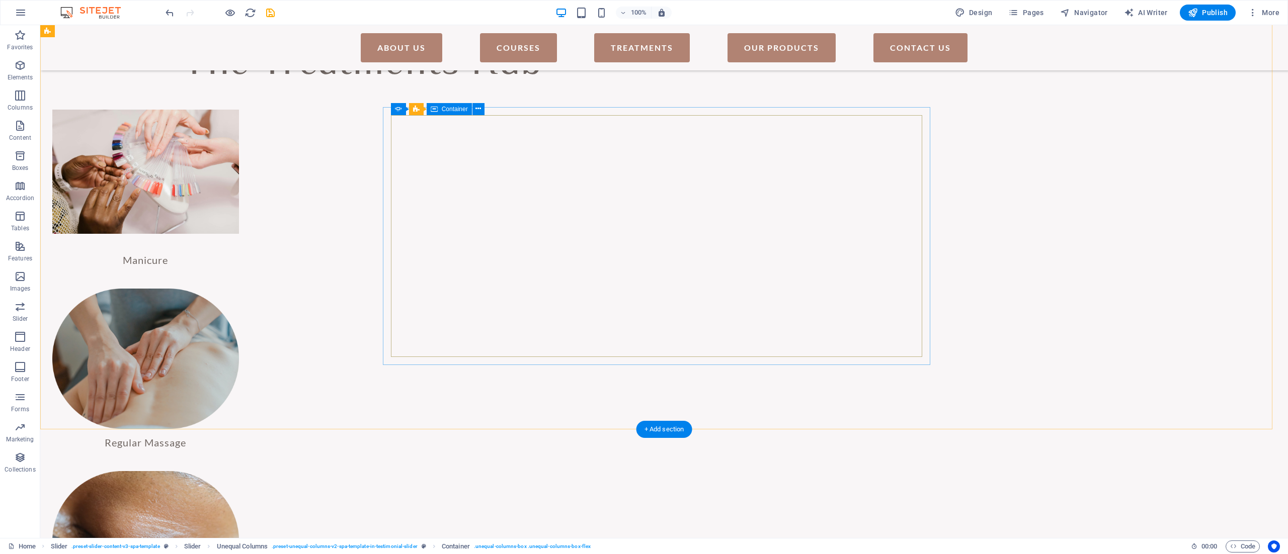
scroll to position [1424, 0]
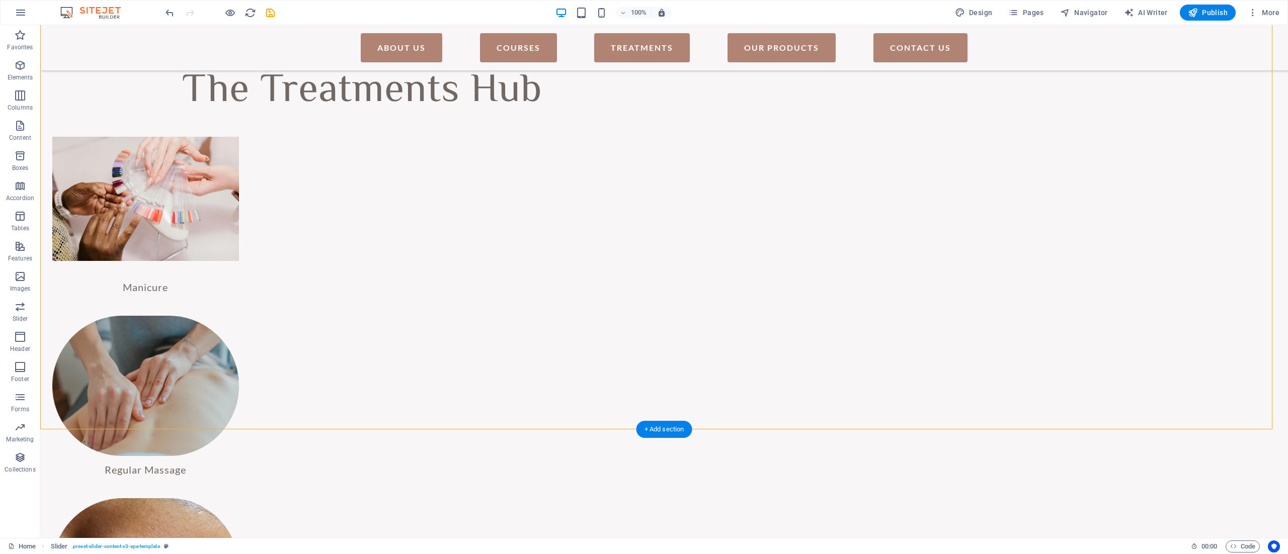
drag, startPoint x: 520, startPoint y: 257, endPoint x: 632, endPoint y: 253, distance: 112.8
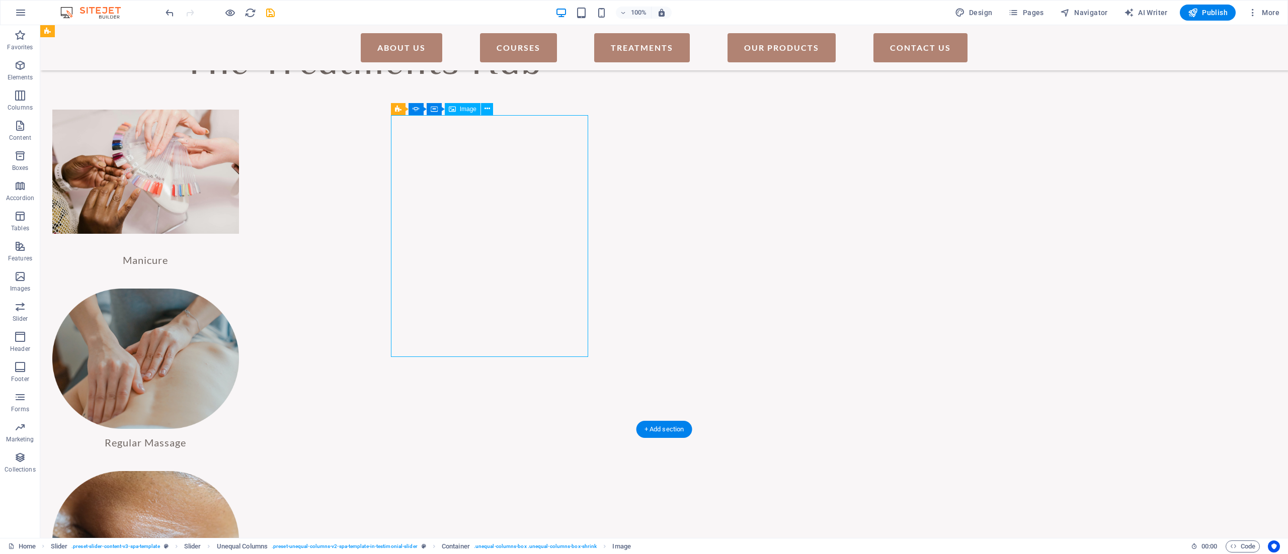
select select "px"
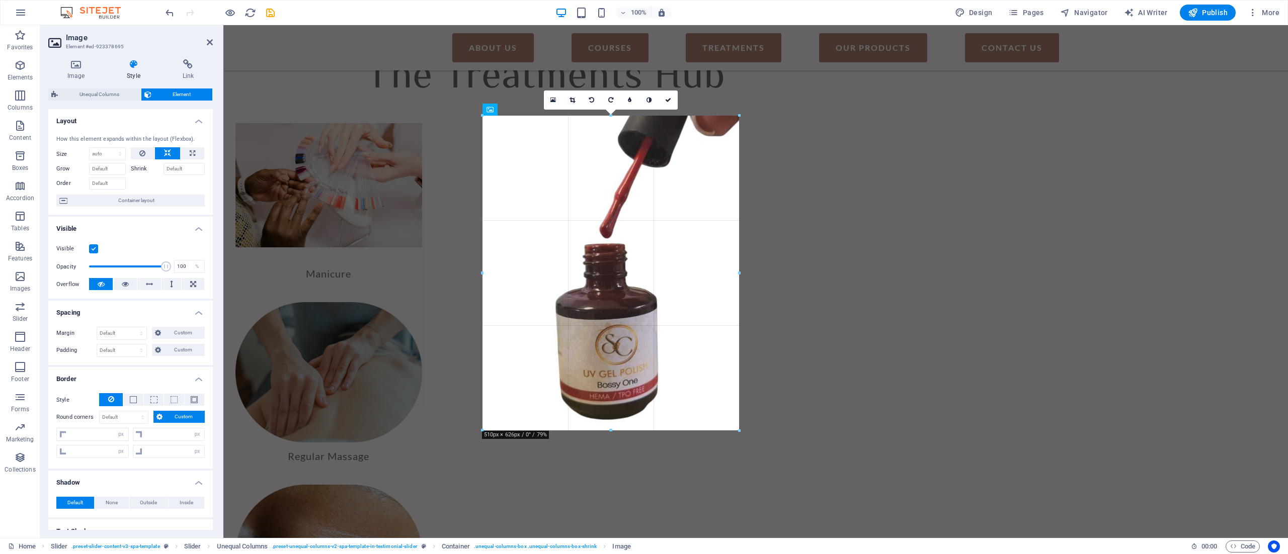
drag, startPoint x: 678, startPoint y: 236, endPoint x: 738, endPoint y: 186, distance: 77.8
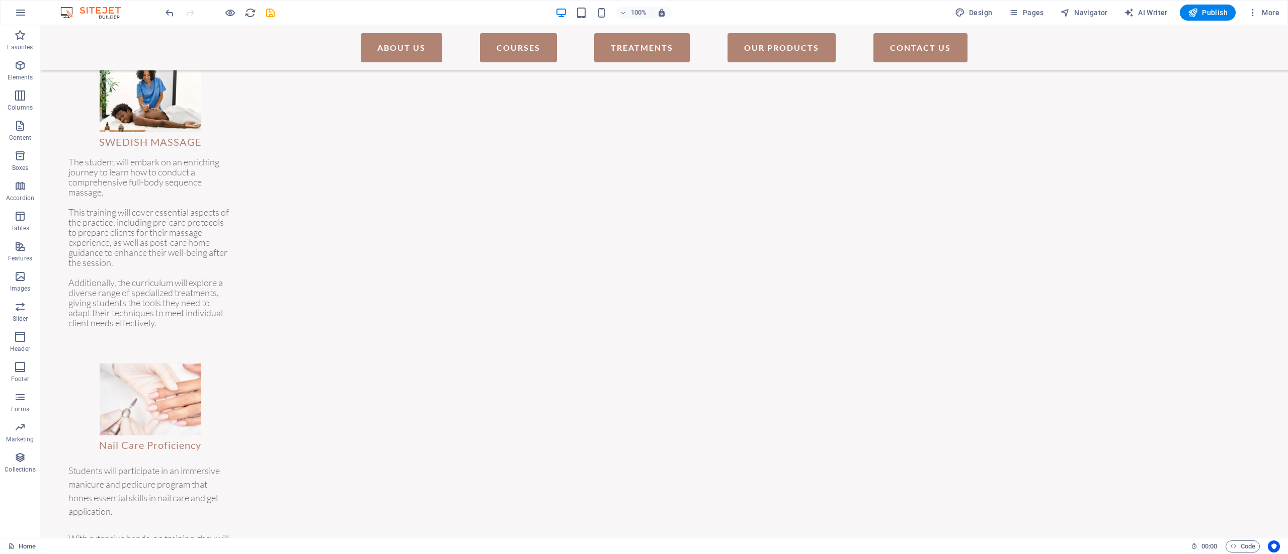
scroll to position [0, 0]
